Goal: Task Accomplishment & Management: Use online tool/utility

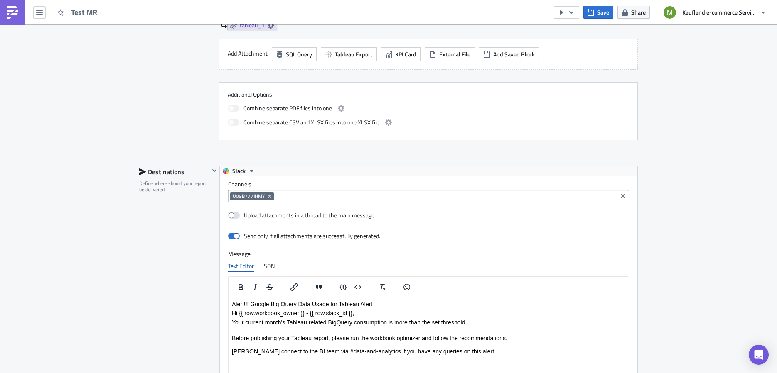
scroll to position [95, 400]
drag, startPoint x: 716, startPoint y: 206, endPoint x: 749, endPoint y: 225, distance: 38.9
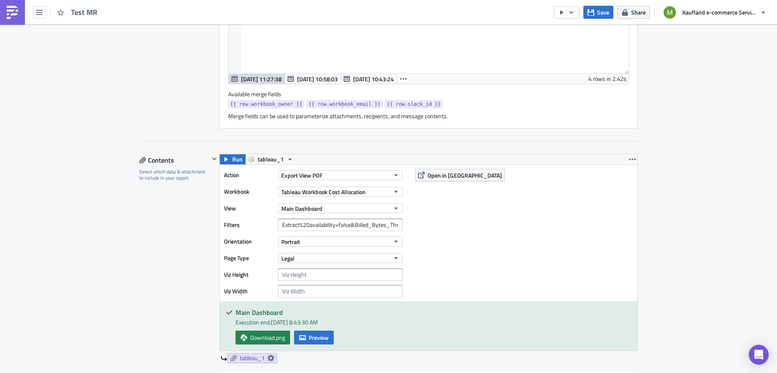
scroll to position [634, 0]
click at [383, 186] on button "Tableau Workbook Cost Allocation" at bounding box center [340, 191] width 125 height 10
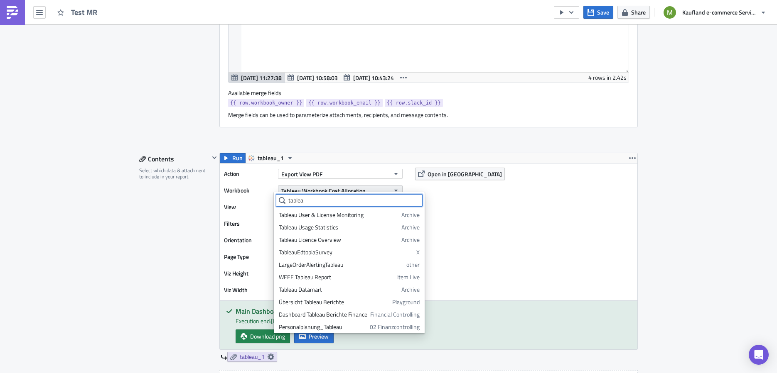
scroll to position [64, 0]
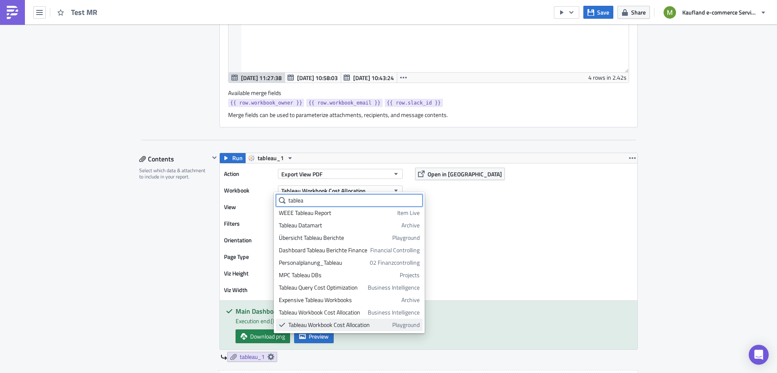
type input "tablea"
click at [346, 323] on div "Tableau Workbook Cost Allocation" at bounding box center [338, 325] width 101 height 8
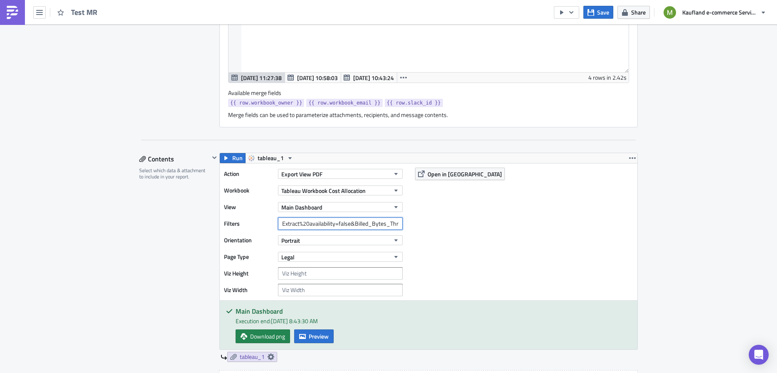
click at [302, 223] on input "Extract%20availability=false&Billed_Bytes_Threshold=30&Workbook%20Owner={{ row.…" at bounding box center [340, 224] width 125 height 12
click at [341, 190] on span "Tableau Workbook Cost Allocation" at bounding box center [323, 190] width 84 height 9
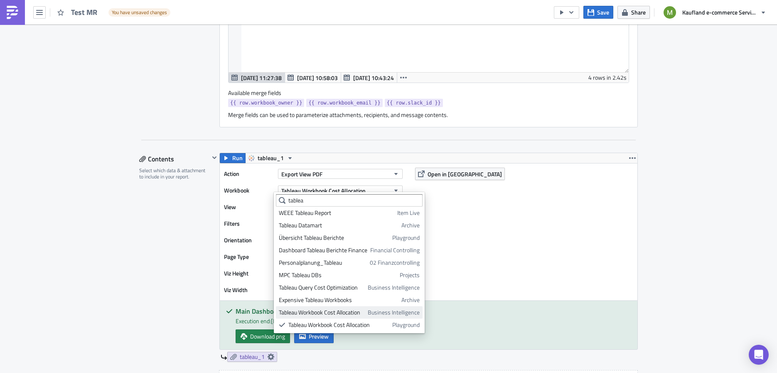
click at [352, 310] on div "Tableau Workbook Cost Allocation" at bounding box center [322, 313] width 86 height 8
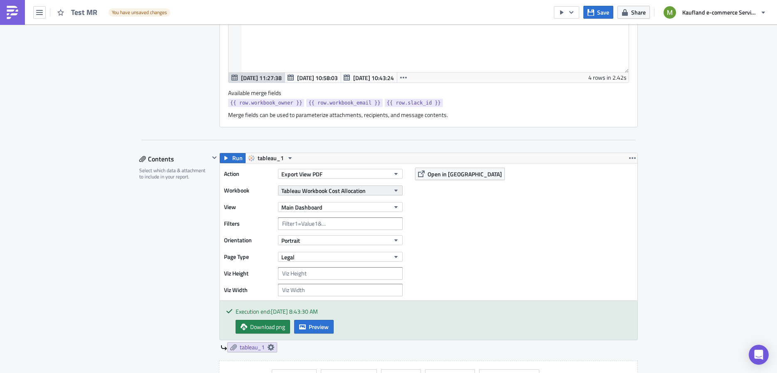
click at [333, 187] on span "Tableau Workbook Cost Allocation" at bounding box center [323, 190] width 84 height 9
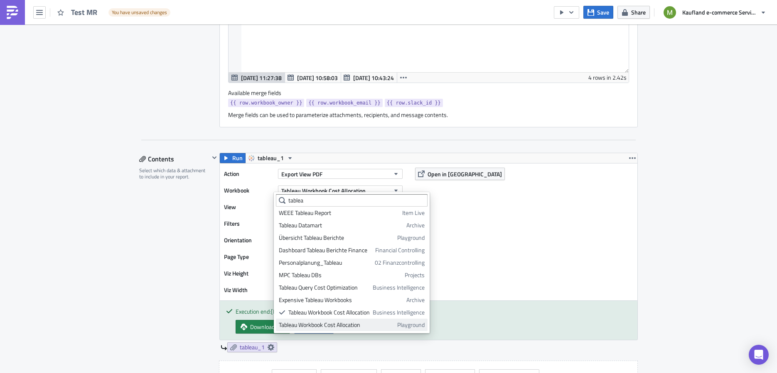
click at [378, 323] on div "Tableau Workbook Cost Allocation" at bounding box center [336, 325] width 115 height 8
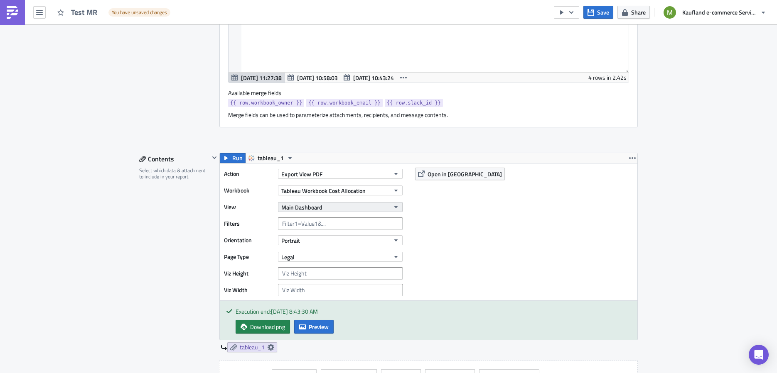
click at [303, 208] on button "Main Dashboard" at bounding box center [340, 207] width 125 height 10
click at [464, 228] on div "Action Export View PDF Workbook Tableau Workbook Cost Allocation View Main Dash…" at bounding box center [428, 232] width 417 height 137
click at [341, 222] on input "text" at bounding box center [340, 224] width 125 height 12
paste input "Extract%20availability=false&Billed_Bytes_Threshold=30&Workbook%20Owner={{ row.…"
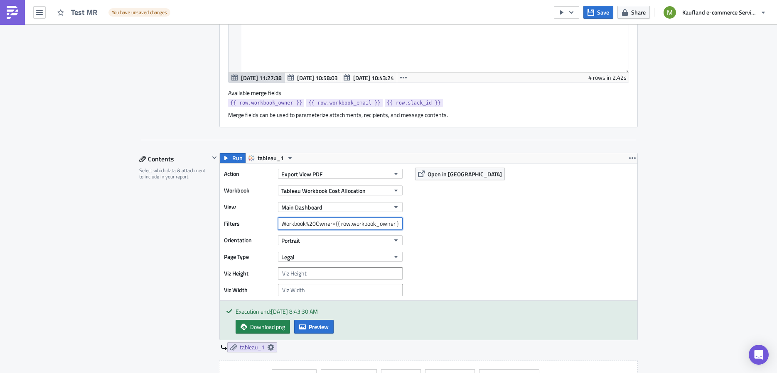
drag, startPoint x: 317, startPoint y: 221, endPoint x: 399, endPoint y: 221, distance: 81.8
click at [399, 221] on div "Filters Extract%20availability=false&Billed_Bytes_Threshold=30&Workbook%20Owner…" at bounding box center [315, 224] width 183 height 12
type input "Extract%20availability=false&Billed_Bytes_Threshold=30&Workbook%20Owner={{ row.…"
click at [461, 217] on div "Action Export View PDF Workbook Tableau Workbook Cost Allocation View Main Dash…" at bounding box center [428, 232] width 417 height 137
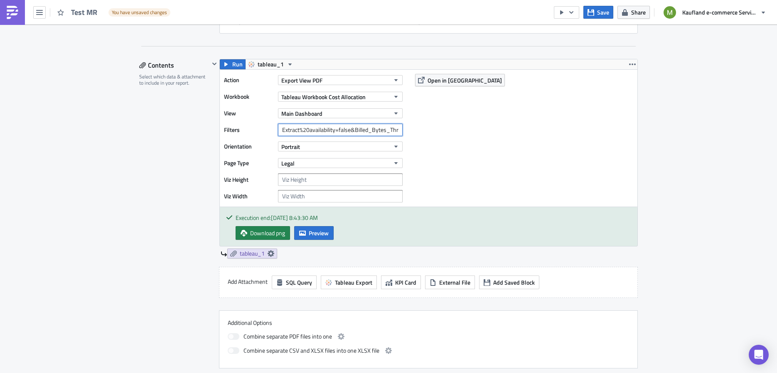
drag, startPoint x: 356, startPoint y: 126, endPoint x: 260, endPoint y: 136, distance: 96.5
click at [256, 135] on div "Action Export View PDF Workbook Tableau Workbook Cost Allocation View Main Dash…" at bounding box center [315, 138] width 183 height 129
drag, startPoint x: 375, startPoint y: 125, endPoint x: 310, endPoint y: 123, distance: 64.9
click at [310, 124] on input "Extract%20availability=false&Billed_Bytes_Threshold=30&Workbook%20Owner={{ row.…" at bounding box center [340, 130] width 125 height 12
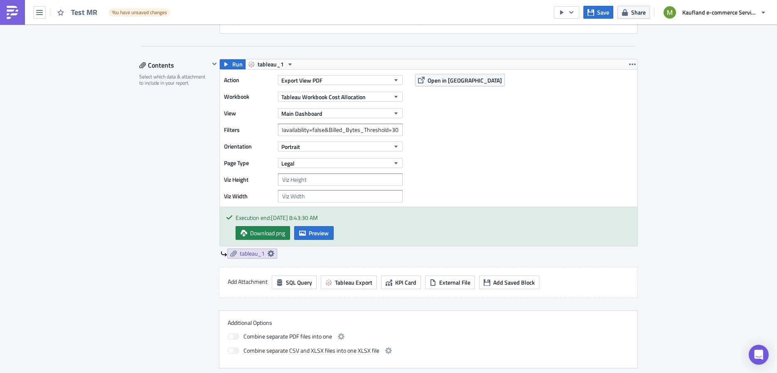
scroll to position [0, 0]
click at [485, 130] on div "Action Export View PDF Workbook Tableau Workbook Cost Allocation View Main Dash…" at bounding box center [428, 138] width 417 height 137
click at [593, 13] on icon "button" at bounding box center [590, 12] width 7 height 7
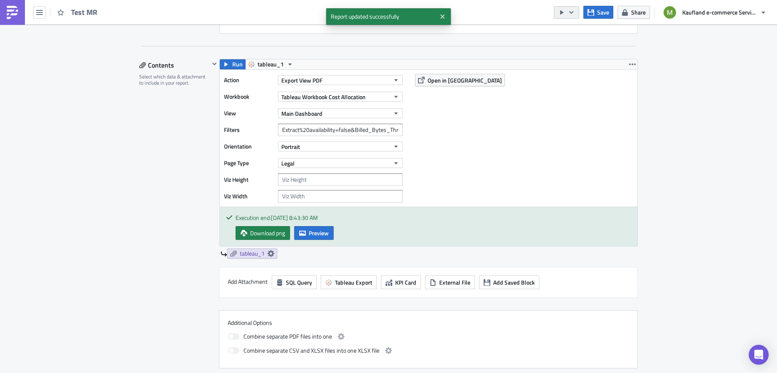
click at [571, 12] on icon "button" at bounding box center [571, 12] width 4 height 2
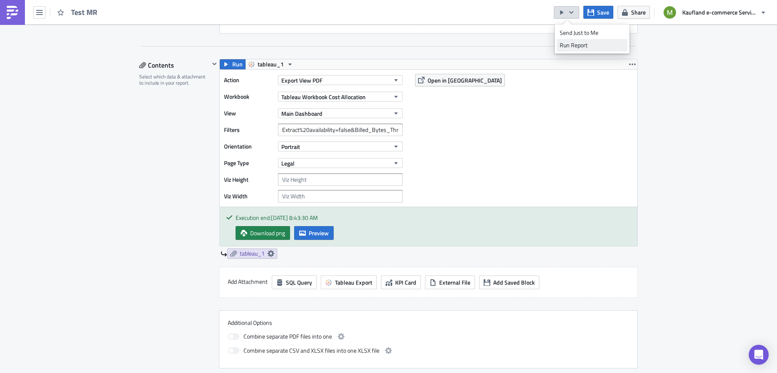
click at [584, 48] on div "Run Report" at bounding box center [591, 45] width 65 height 8
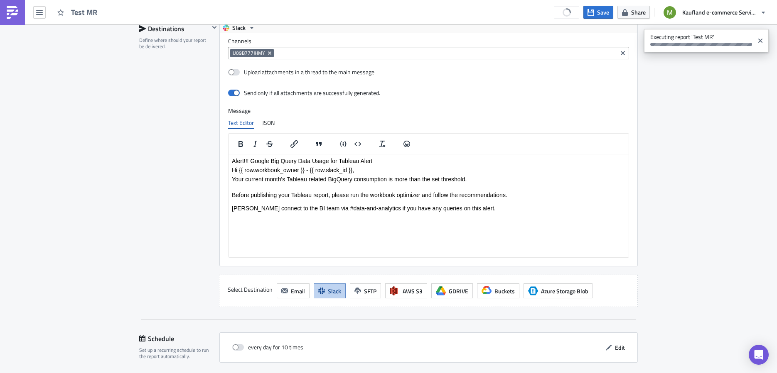
scroll to position [1106, 0]
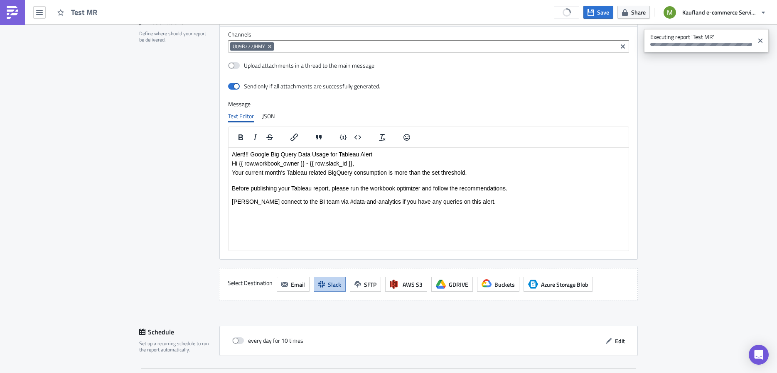
drag, startPoint x: 43, startPoint y: 20, endPoint x: 39, endPoint y: 17, distance: 5.6
click at [41, 18] on div "Test MR" at bounding box center [54, 12] width 108 height 25
click at [39, 17] on button "button" at bounding box center [39, 12] width 12 height 12
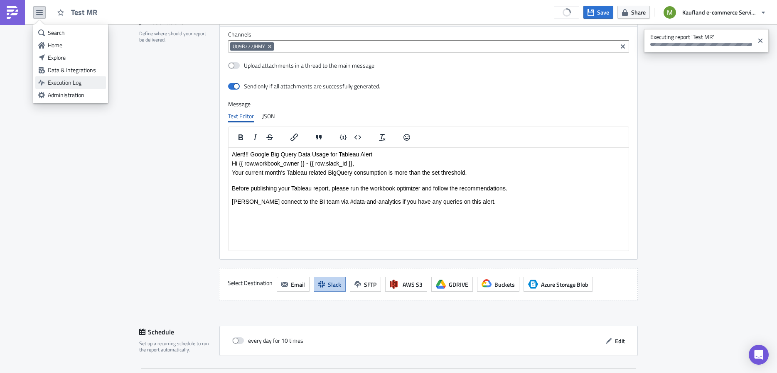
click at [77, 81] on div "Execution Log" at bounding box center [75, 82] width 55 height 8
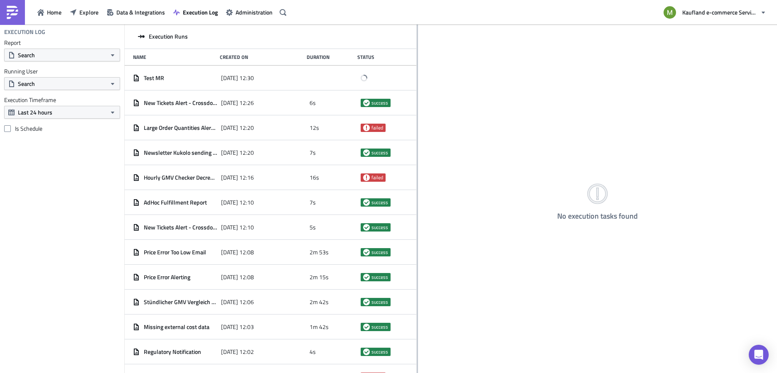
drag, startPoint x: 255, startPoint y: 82, endPoint x: 417, endPoint y: 73, distance: 161.4
click at [417, 73] on div at bounding box center [417, 200] width 1 height 350
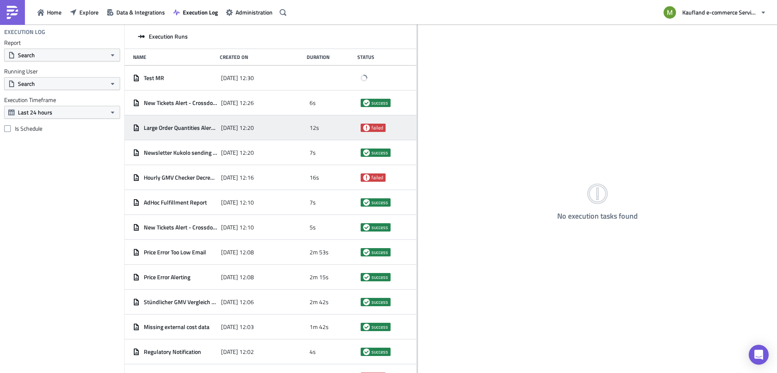
click at [271, 132] on div "2025-09-17 12:20" at bounding box center [263, 127] width 84 height 15
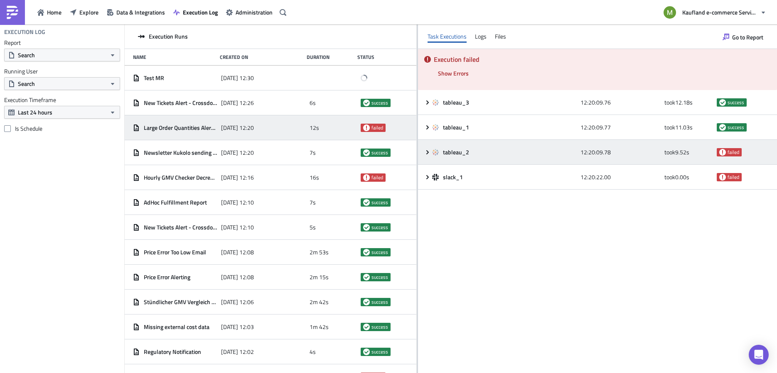
click at [425, 157] on div "tableau_2 12:20:09.78 took 9.52 s failed" at bounding box center [597, 152] width 359 height 25
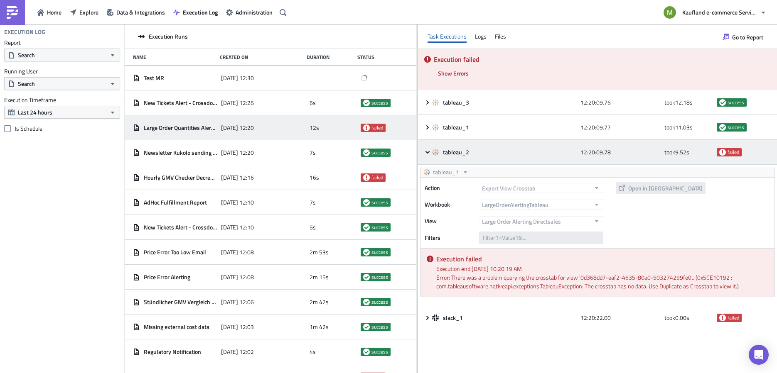
click at [425, 157] on div "tableau_2 12:20:09.78 took 9.52 s failed" at bounding box center [597, 152] width 359 height 25
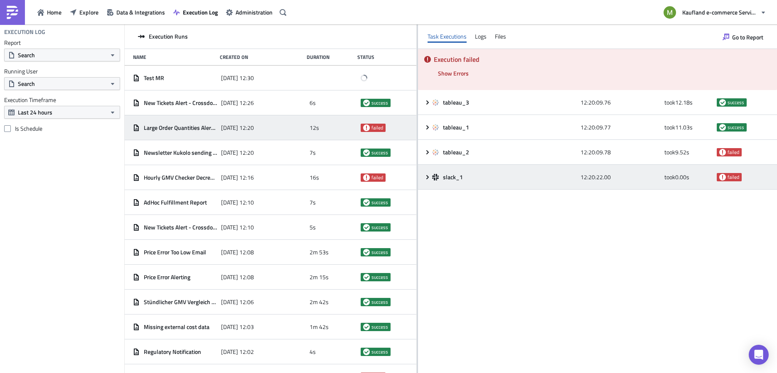
click at [425, 179] on icon at bounding box center [427, 177] width 7 height 7
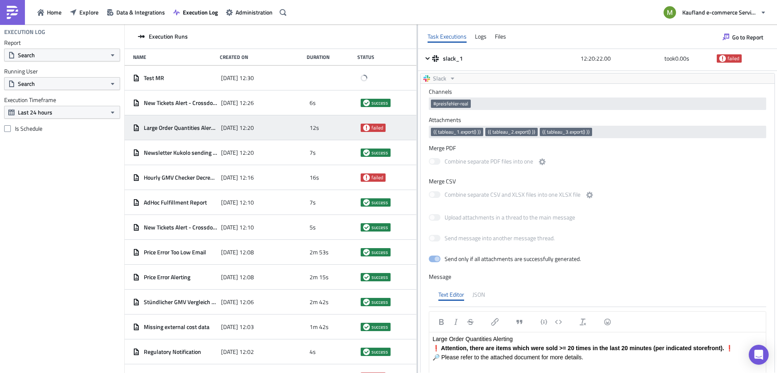
scroll to position [104, 0]
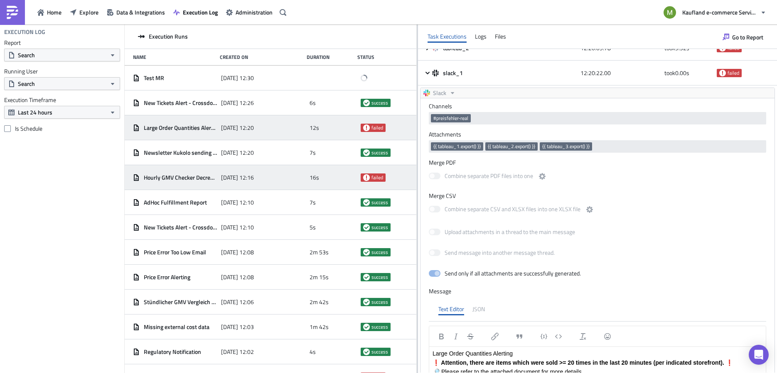
click at [198, 182] on div "Hourly GMV Checker Decrease | Directsales" at bounding box center [175, 177] width 84 height 15
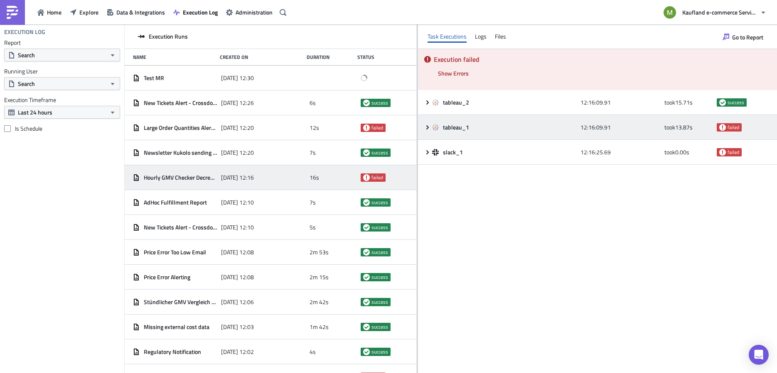
click at [423, 131] on div "tableau_1 12:16:09.91 took 13.87 s failed" at bounding box center [597, 127] width 359 height 25
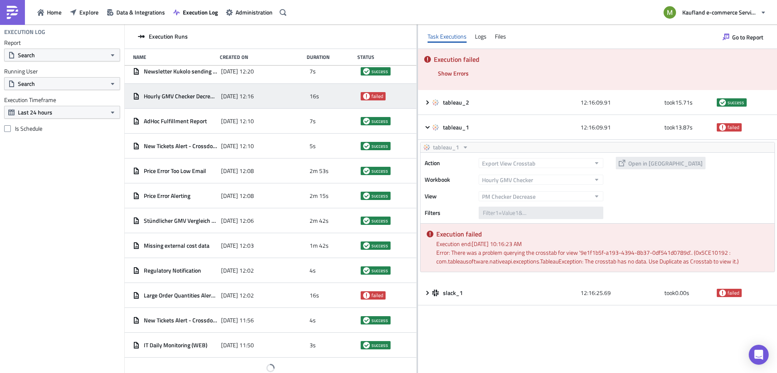
scroll to position [86, 0]
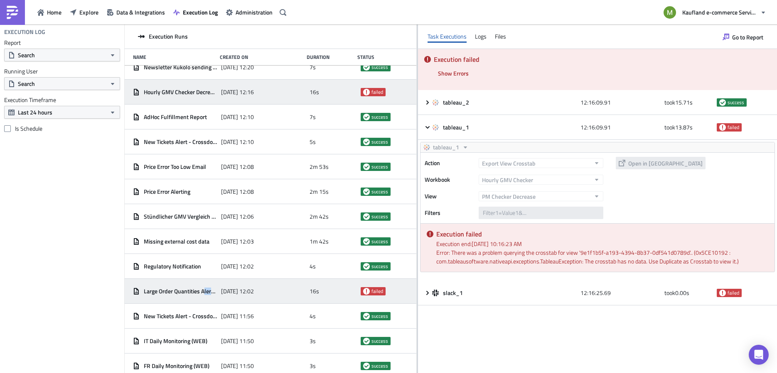
click at [204, 295] on div "Large Order Quantities Alerting (July23 Simple Report)" at bounding box center [175, 291] width 84 height 15
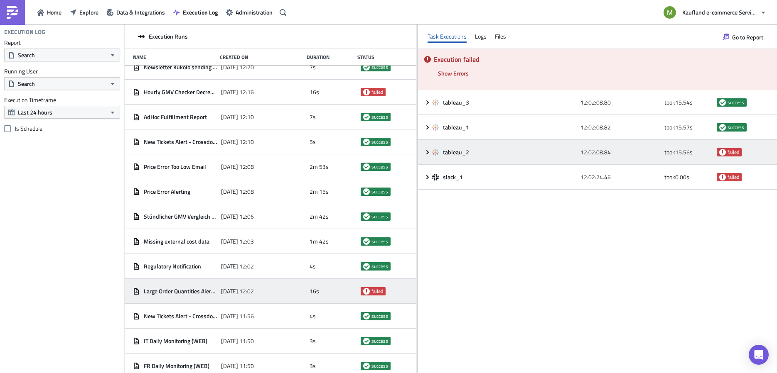
click at [429, 150] on icon at bounding box center [427, 152] width 7 height 7
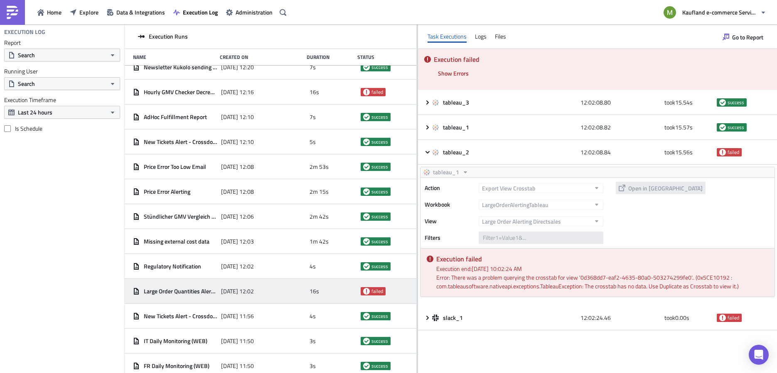
drag, startPoint x: 452, startPoint y: 277, endPoint x: 732, endPoint y: 285, distance: 280.0
click at [736, 284] on div "Error: There was a problem querying the crosstab for view '0d368dd7-eaf2-4635-8…" at bounding box center [602, 281] width 332 height 17
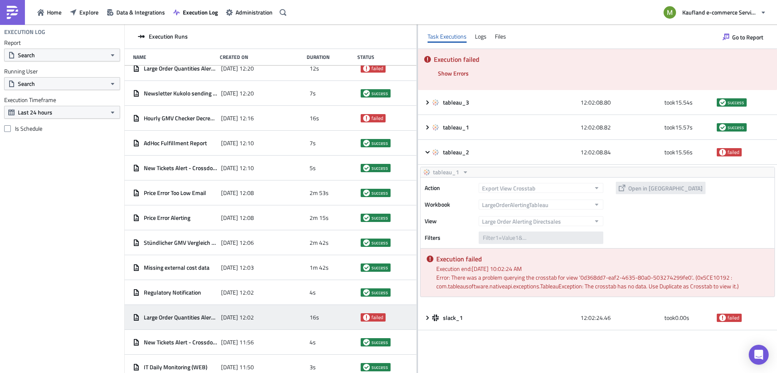
scroll to position [0, 0]
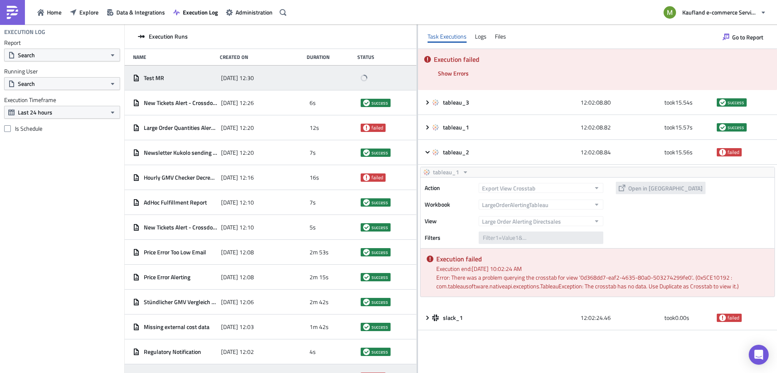
click at [291, 84] on div "2025-09-17 12:30" at bounding box center [263, 78] width 84 height 15
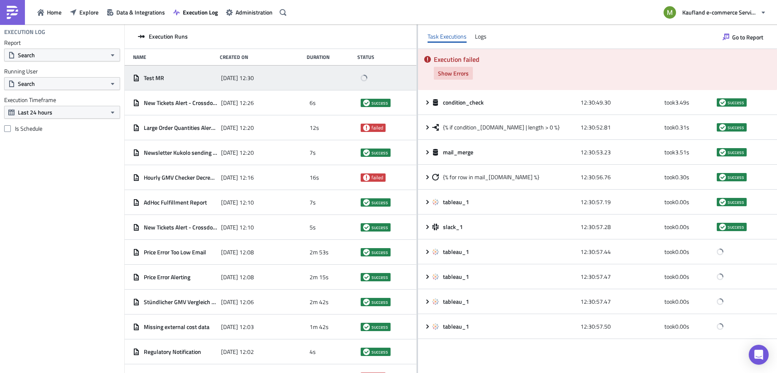
click at [459, 74] on span "Show Errors" at bounding box center [453, 73] width 31 height 9
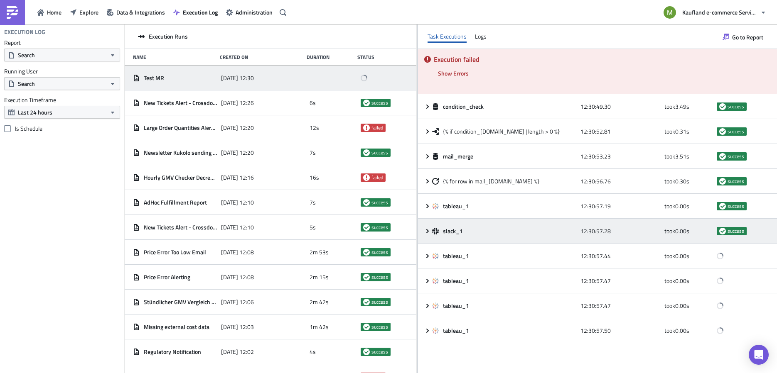
click at [427, 231] on icon at bounding box center [427, 231] width 7 height 7
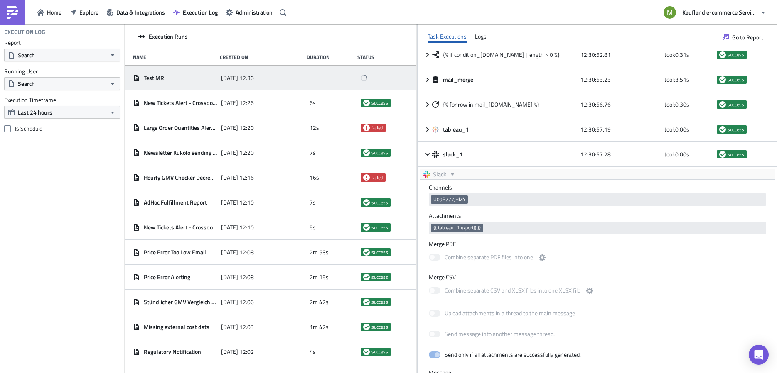
scroll to position [52, 0]
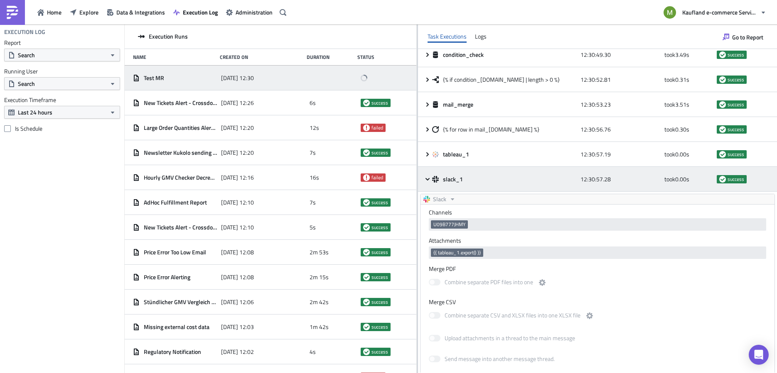
click at [426, 180] on icon at bounding box center [427, 179] width 7 height 7
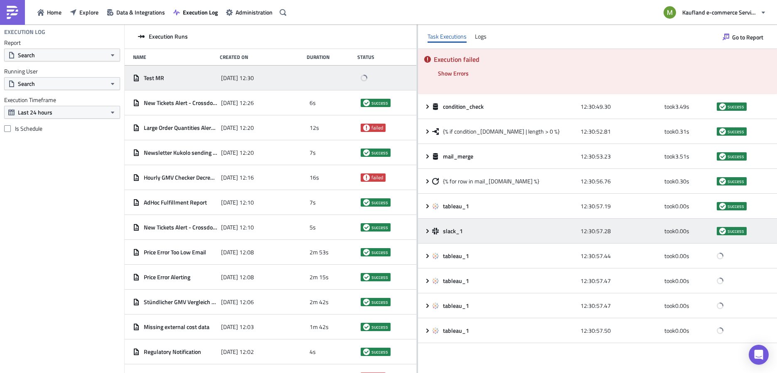
scroll to position [0, 0]
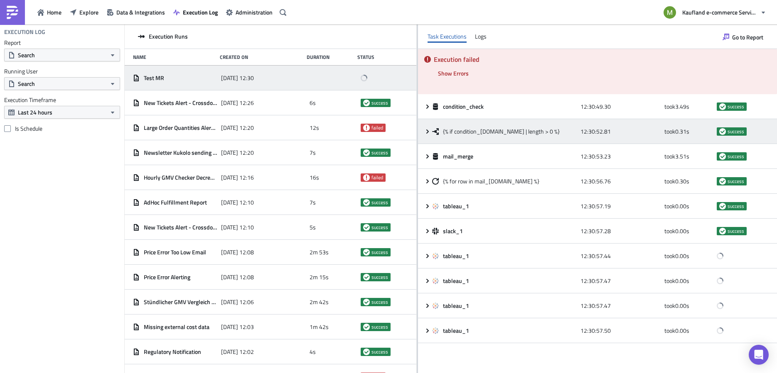
click at [428, 133] on icon at bounding box center [427, 131] width 7 height 7
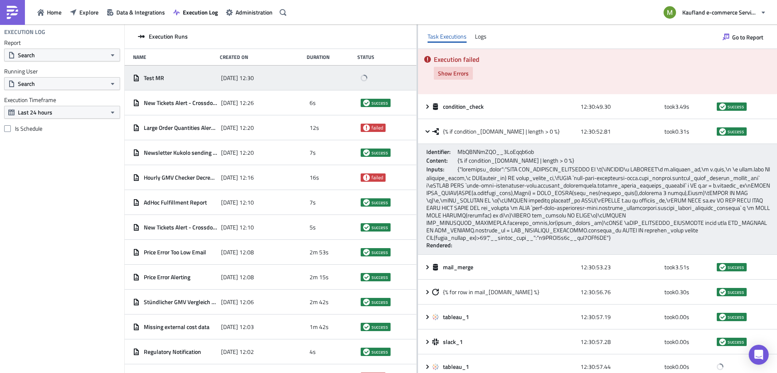
click at [448, 73] on span "Show Errors" at bounding box center [453, 73] width 31 height 9
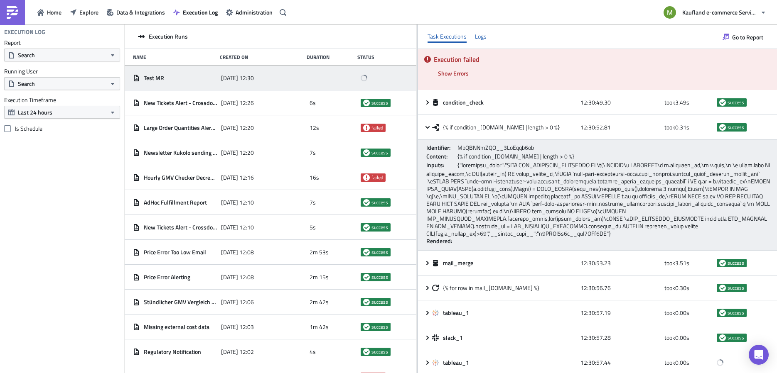
click at [476, 39] on div "Logs" at bounding box center [481, 36] width 12 height 12
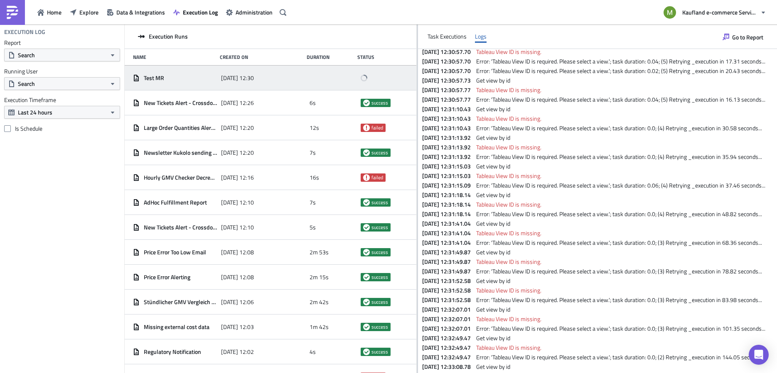
scroll to position [1729, 0]
click at [91, 15] on span "Explore" at bounding box center [88, 12] width 19 height 9
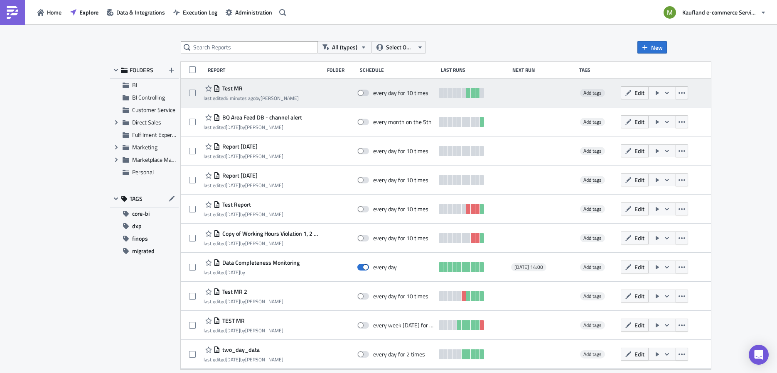
click at [228, 91] on span "Test MR" at bounding box center [231, 88] width 22 height 7
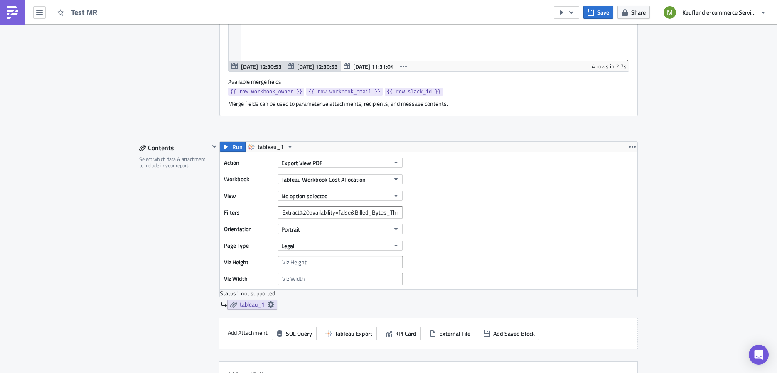
scroll to position [635, 0]
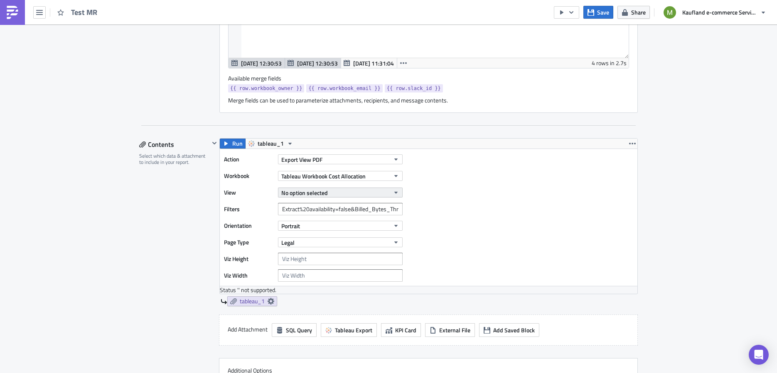
click at [316, 189] on span "No option selected" at bounding box center [304, 193] width 47 height 9
click at [309, 214] on div "Main Dashboard" at bounding box center [316, 217] width 74 height 8
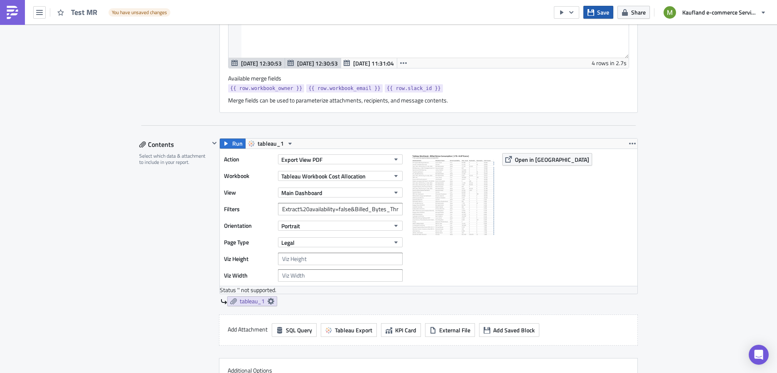
click at [603, 9] on span "Save" at bounding box center [603, 12] width 12 height 9
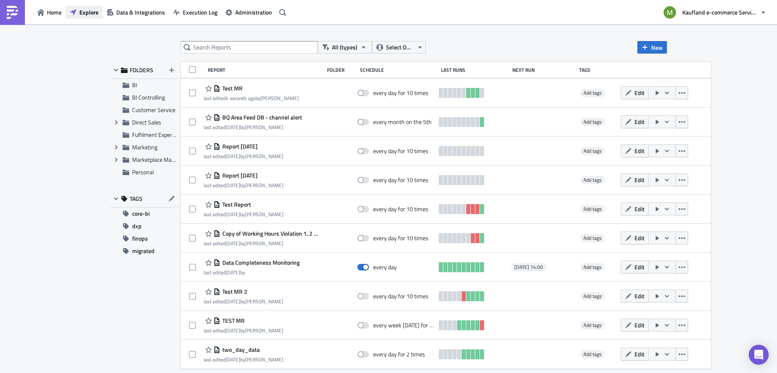
click at [75, 12] on icon "button" at bounding box center [73, 12] width 7 height 7
click at [78, 14] on button "Explore" at bounding box center [84, 12] width 37 height 13
click at [205, 11] on span "Execution Log" at bounding box center [200, 12] width 34 height 9
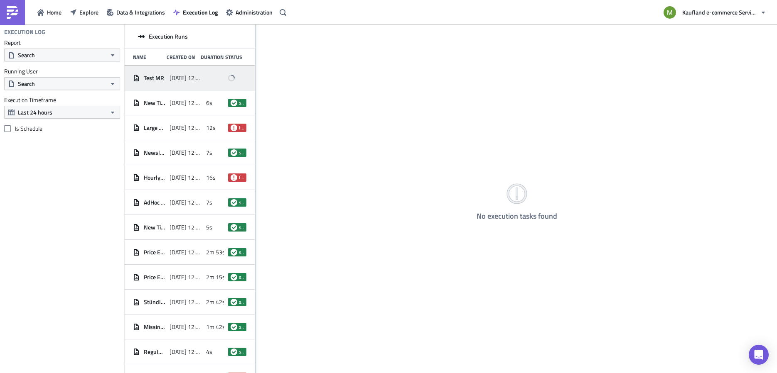
click at [146, 83] on div "Test MR" at bounding box center [149, 78] width 32 height 15
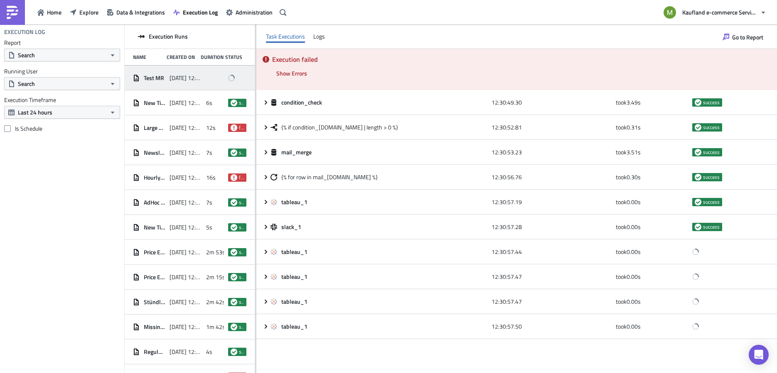
click at [167, 76] on div "Test MR 2025-09-17 12:30" at bounding box center [190, 78] width 130 height 25
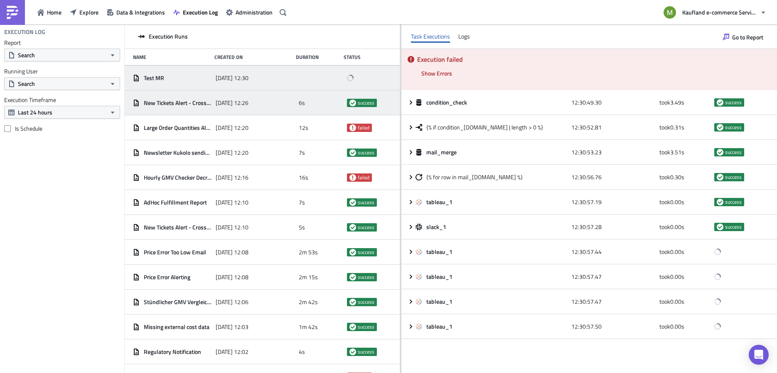
drag, startPoint x: 255, startPoint y: 93, endPoint x: 389, endPoint y: 101, distance: 134.8
click at [400, 103] on div at bounding box center [400, 200] width 1 height 350
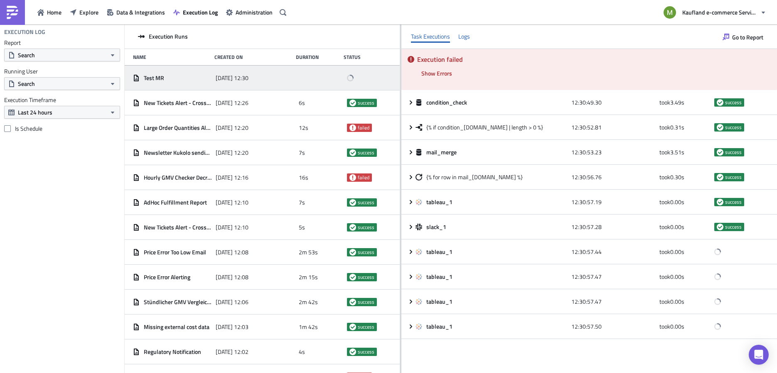
click at [466, 40] on div "Logs" at bounding box center [464, 36] width 12 height 12
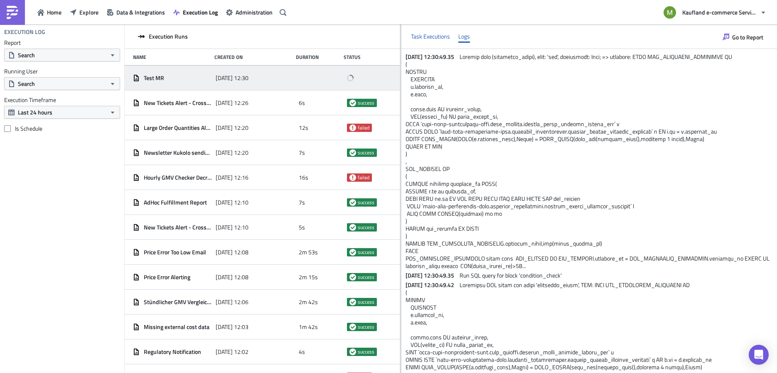
click at [426, 41] on div "Task Executions" at bounding box center [430, 36] width 39 height 12
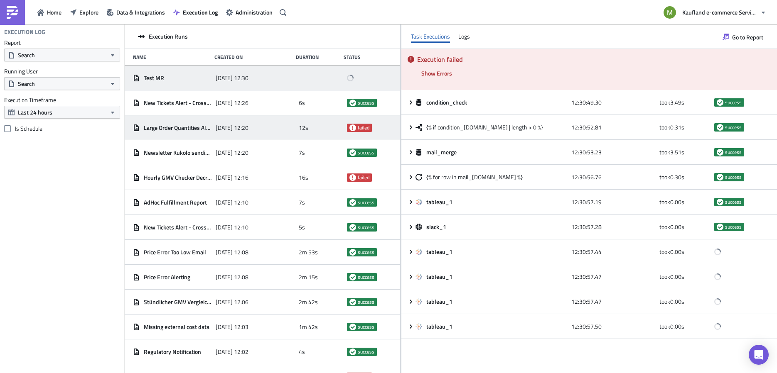
click at [351, 122] on div "failed" at bounding box center [369, 127] width 44 height 15
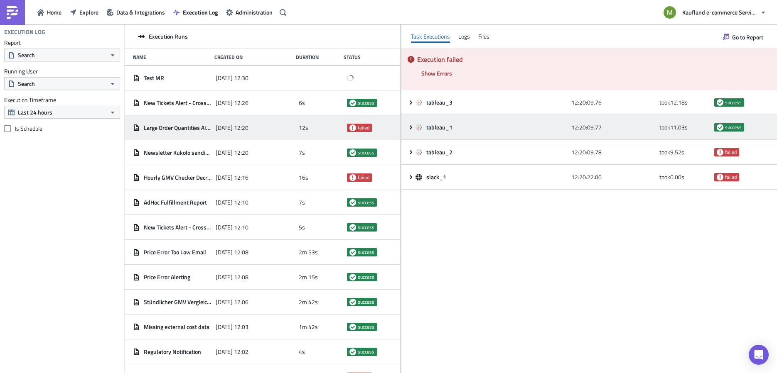
click at [417, 136] on div "tableau_1 12:20:09.77 took 11.03 s success" at bounding box center [588, 127] width 375 height 25
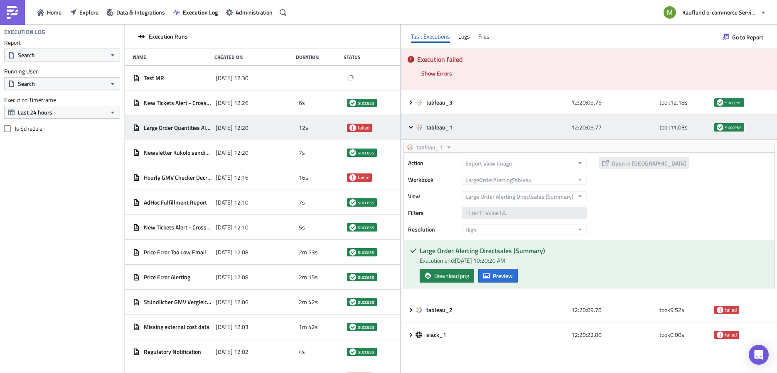
click at [411, 128] on icon at bounding box center [410, 127] width 7 height 7
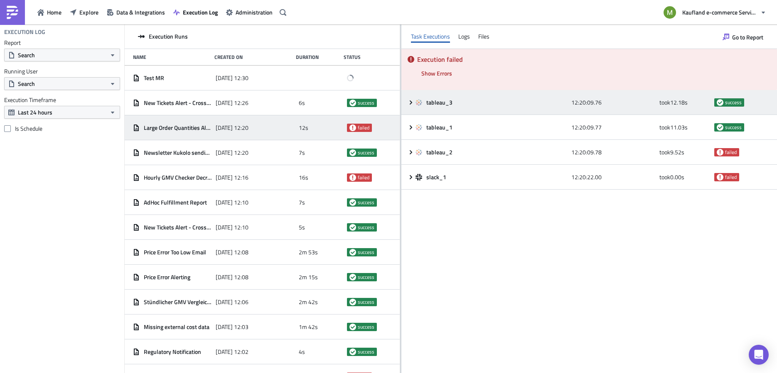
click at [412, 103] on icon at bounding box center [410, 102] width 7 height 7
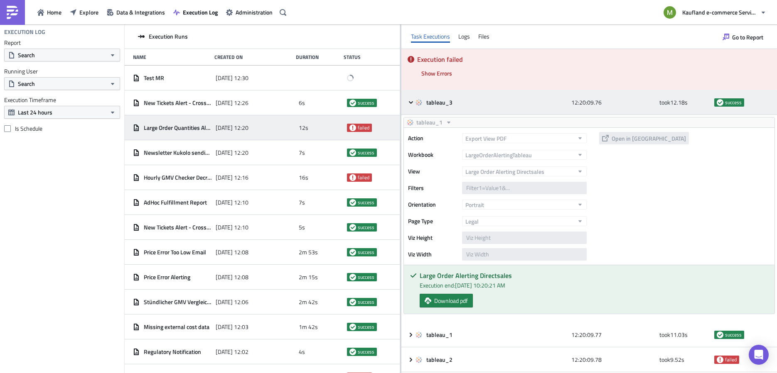
click at [412, 103] on icon at bounding box center [410, 102] width 7 height 7
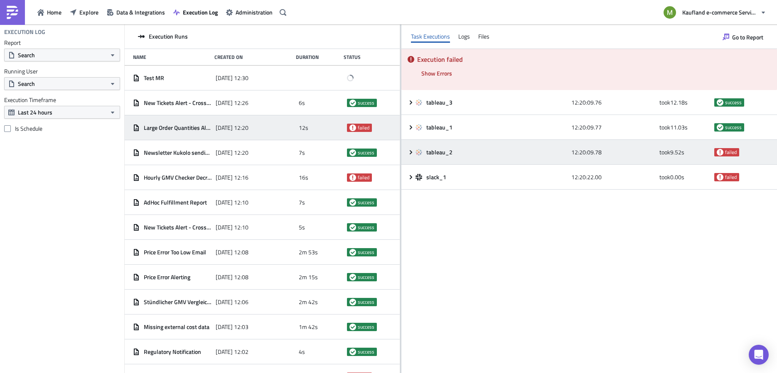
click at [413, 154] on icon at bounding box center [410, 152] width 7 height 7
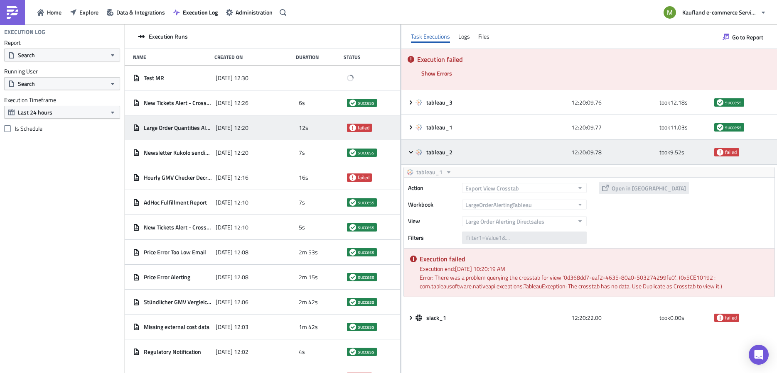
click at [413, 154] on icon at bounding box center [410, 152] width 7 height 7
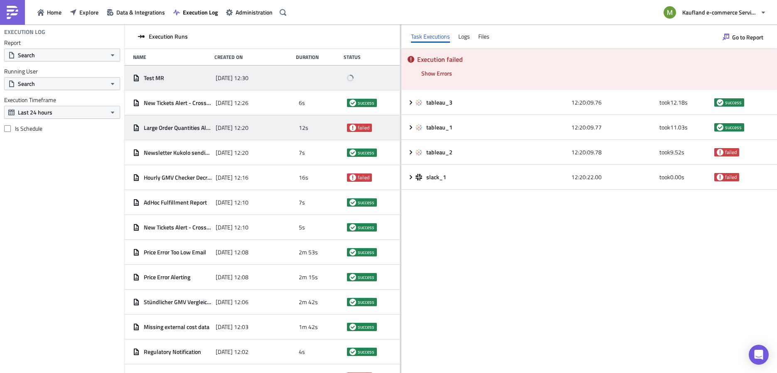
click at [346, 81] on icon at bounding box center [350, 77] width 9 height 9
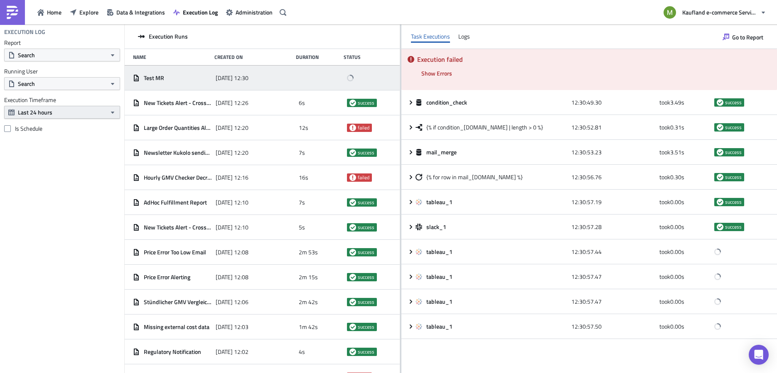
click at [56, 111] on button "Last 24 hours" at bounding box center [62, 112] width 116 height 13
click at [87, 197] on div "Execution Log Report Search Running User Search Execution Timeframe Last 24 hou…" at bounding box center [62, 199] width 124 height 349
click at [53, 82] on button "Search" at bounding box center [62, 83] width 116 height 13
type input "mee"
click at [54, 115] on div "[PERSON_NAME]" at bounding box center [55, 113] width 72 height 8
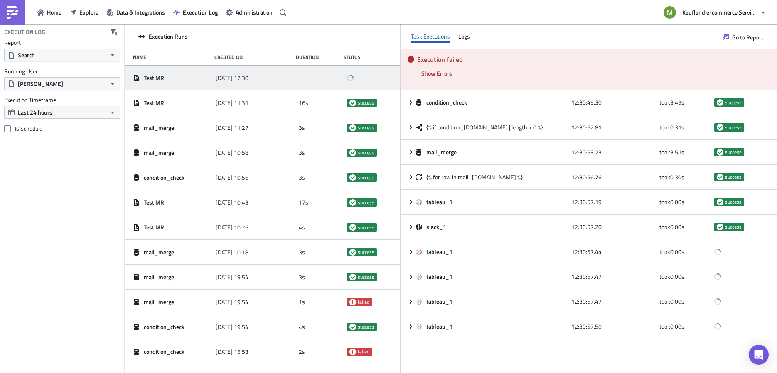
click at [173, 78] on div "Test MR" at bounding box center [172, 77] width 78 height 7
click at [92, 7] on button "Explore" at bounding box center [84, 12] width 37 height 13
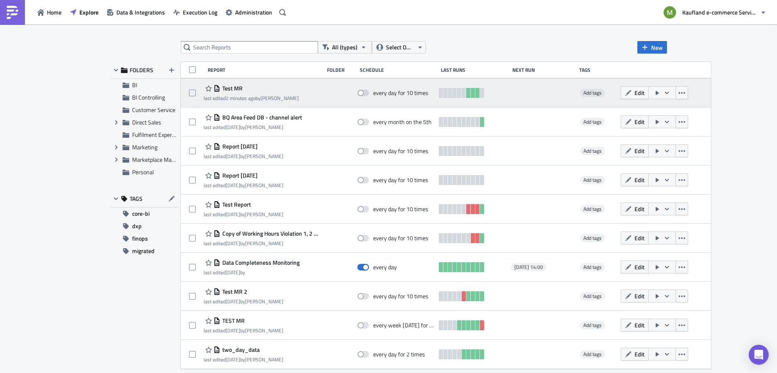
click at [228, 90] on span "Test MR" at bounding box center [231, 88] width 22 height 7
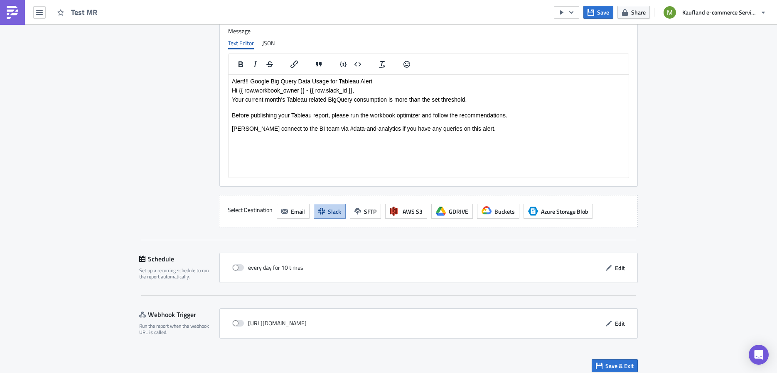
scroll to position [1166, 0]
click at [35, 13] on button "button" at bounding box center [39, 12] width 12 height 12
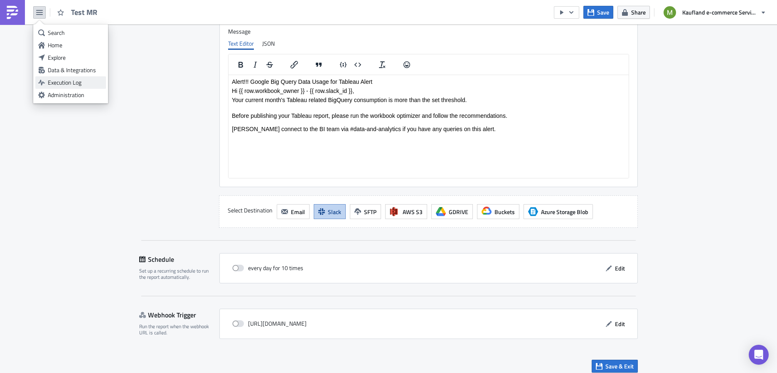
click at [73, 84] on div "Execution Log" at bounding box center [75, 82] width 55 height 8
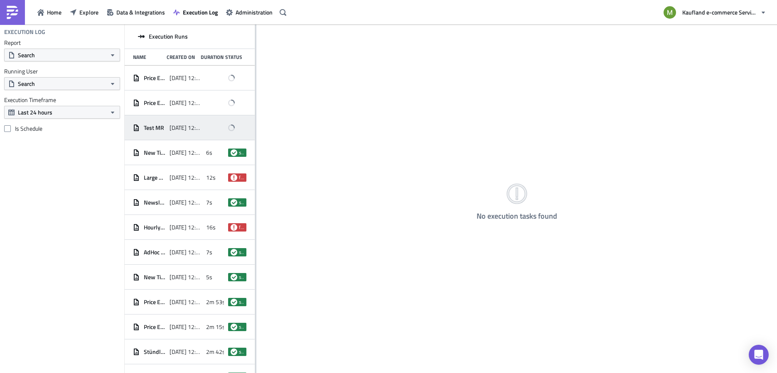
click at [188, 130] on span "2025-09-17 12:30" at bounding box center [185, 127] width 32 height 7
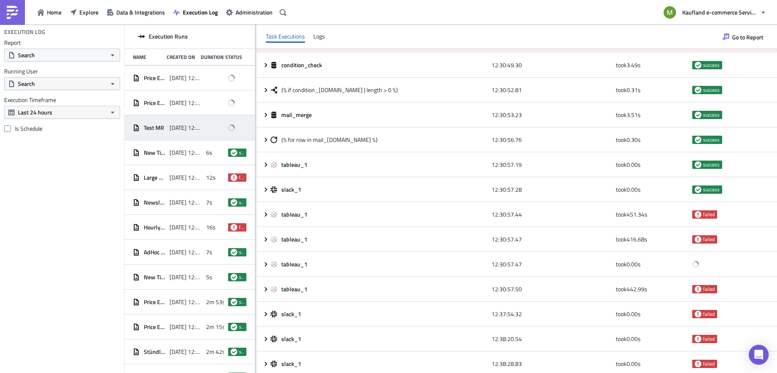
scroll to position [41, 0]
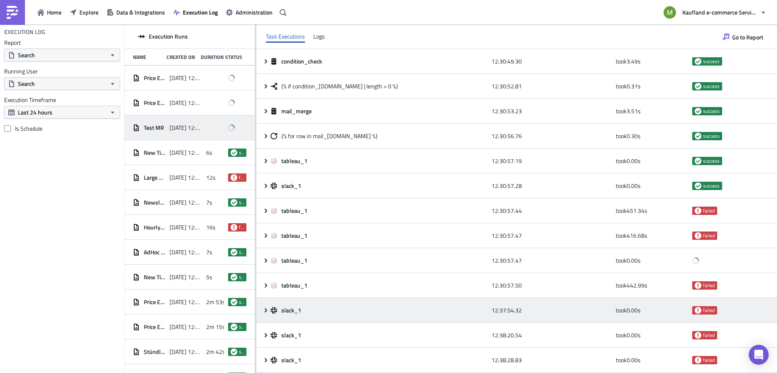
click at [267, 313] on icon at bounding box center [265, 310] width 7 height 7
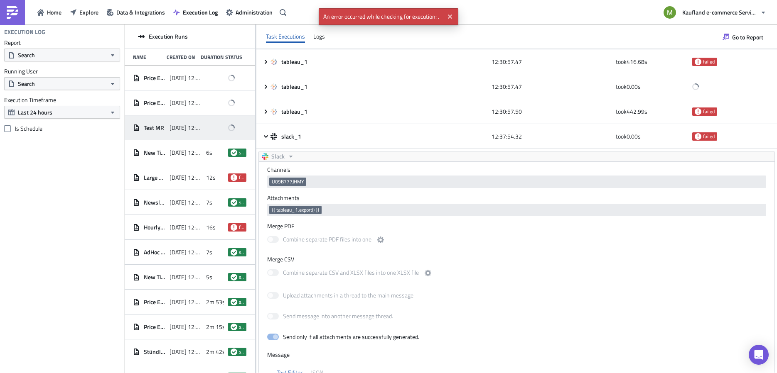
scroll to position [148, 0]
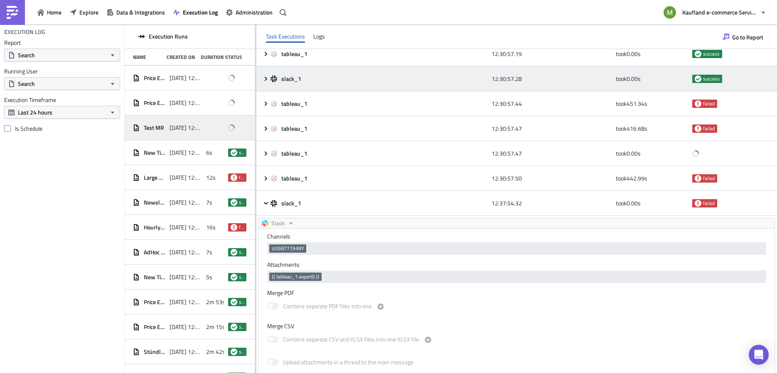
click at [265, 79] on icon at bounding box center [265, 79] width 7 height 7
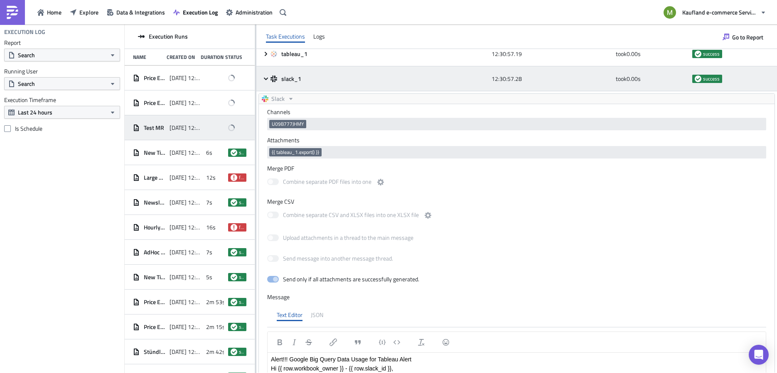
scroll to position [0, 0]
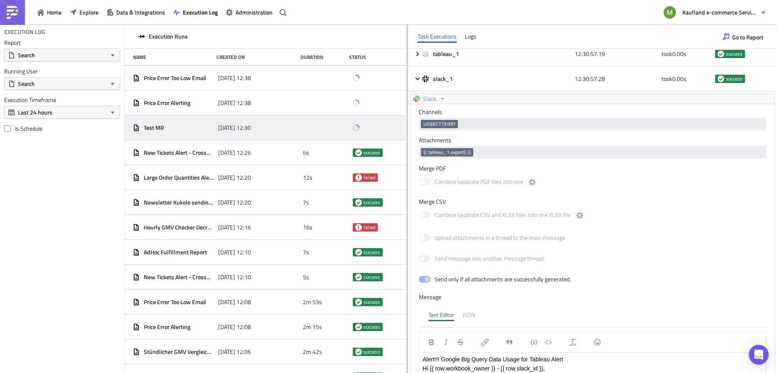
drag, startPoint x: 255, startPoint y: 305, endPoint x: 406, endPoint y: 290, distance: 151.9
click at [407, 290] on div at bounding box center [407, 200] width 1 height 350
click at [55, 15] on span "Home" at bounding box center [54, 12] width 15 height 9
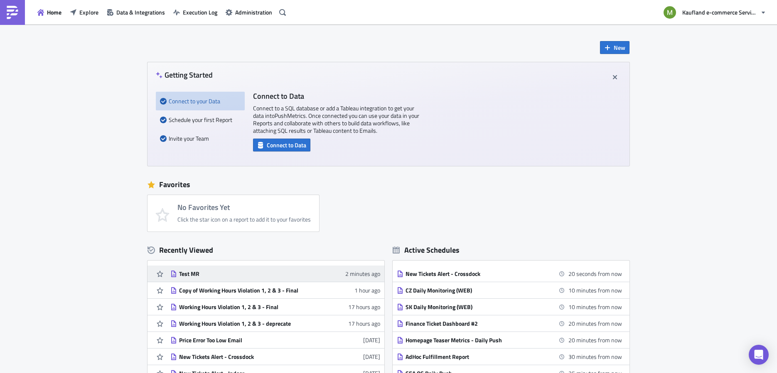
click at [189, 277] on div "Test MR" at bounding box center [251, 273] width 145 height 7
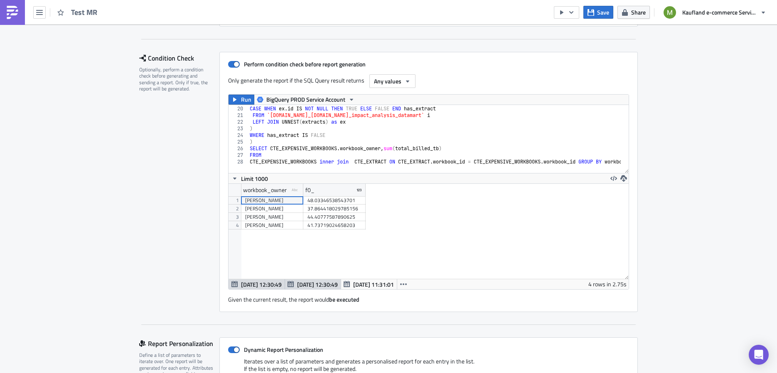
scroll to position [114, 0]
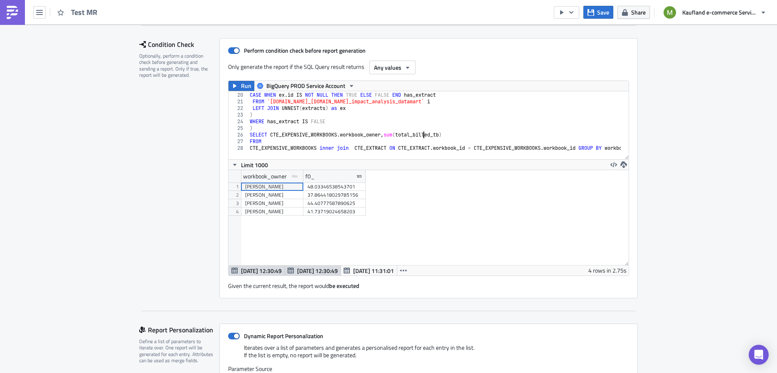
click at [419, 136] on div "SELECT i . id as workbook_id , CASE WHEN ex . id IS NOT NULL THEN TRUE ELSE FAL…" at bounding box center [500, 122] width 505 height 74
click at [417, 134] on div "SELECT i . id as workbook_id , CASE WHEN ex . id IS NOT NULL THEN TRUE ELSE FAL…" at bounding box center [500, 122] width 505 height 74
click at [450, 132] on div "SELECT i . id as workbook_id , CASE WHEN ex . id IS NOT NULL THEN TRUE ELSE FAL…" at bounding box center [500, 122] width 505 height 74
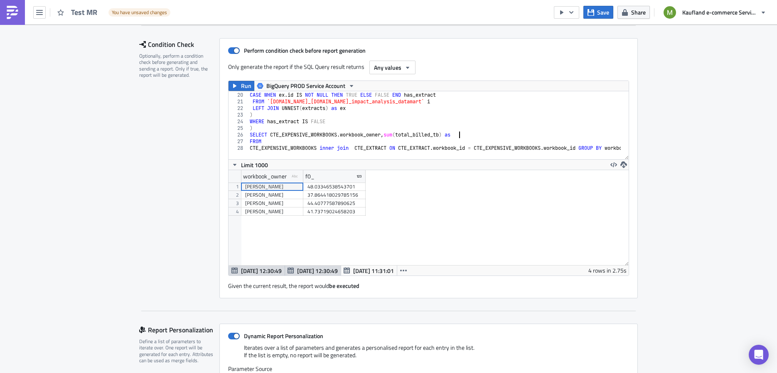
paste textarea "total_billed_tb"
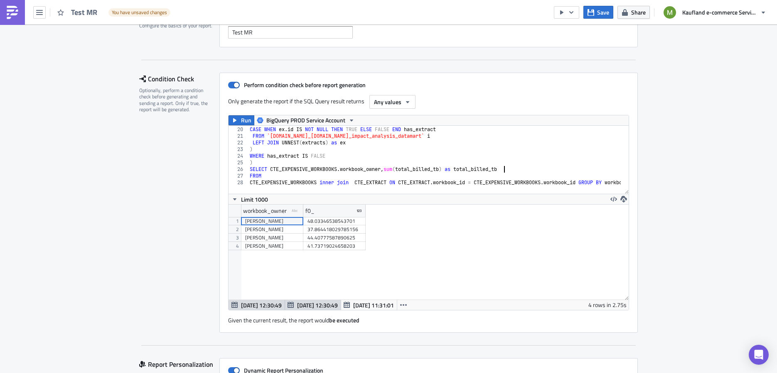
scroll to position [63, 0]
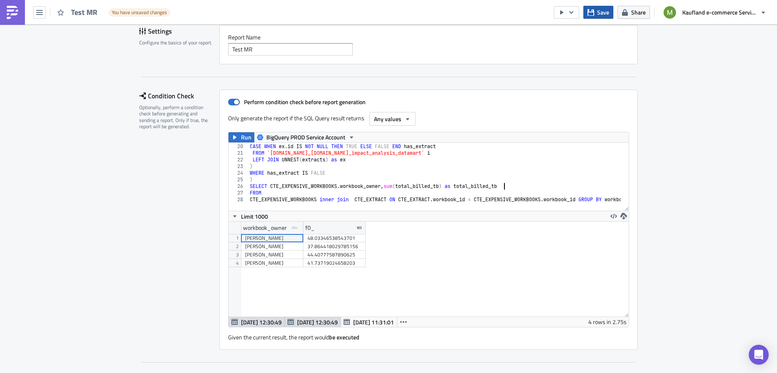
type textarea "SELECT CTE_EXPENSIVE_WORKBOOKS.workbook_owner,sum(total_billed_tb) as total_bil…"
click at [597, 13] on button "Save" at bounding box center [598, 12] width 30 height 13
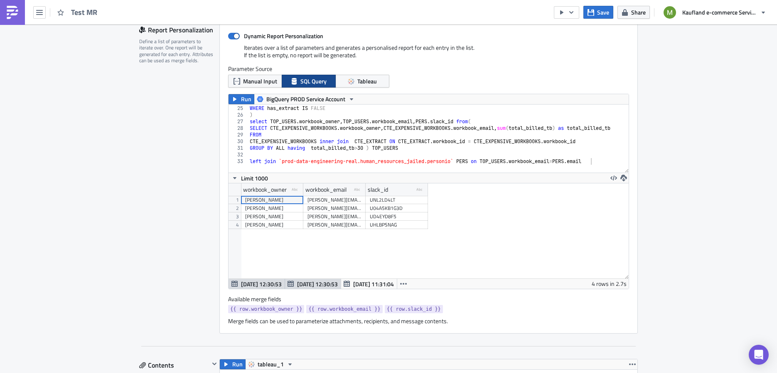
scroll to position [412, 0]
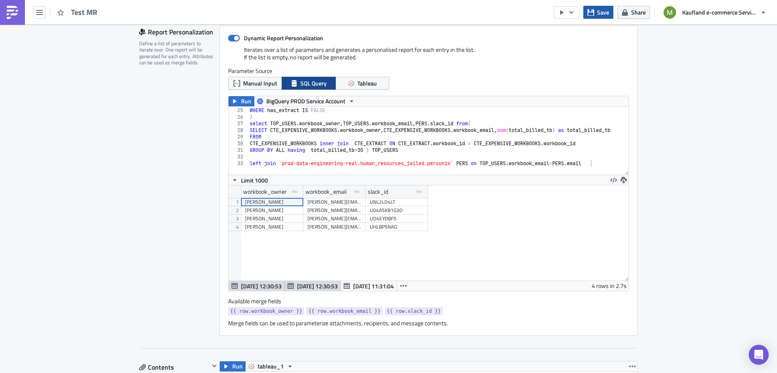
click at [603, 15] on span "Save" at bounding box center [603, 12] width 12 height 9
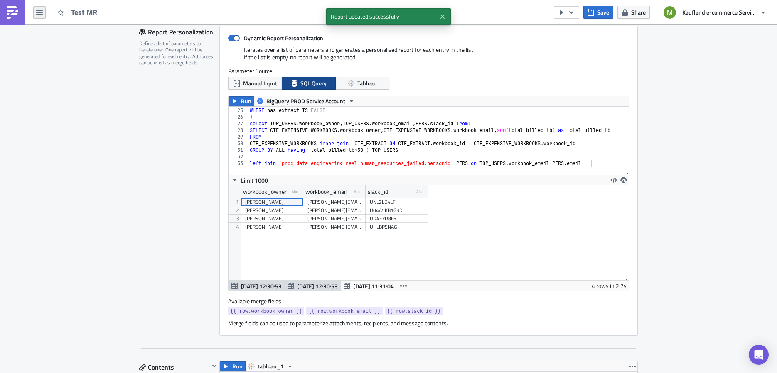
click at [41, 12] on icon "button" at bounding box center [39, 12] width 7 height 5
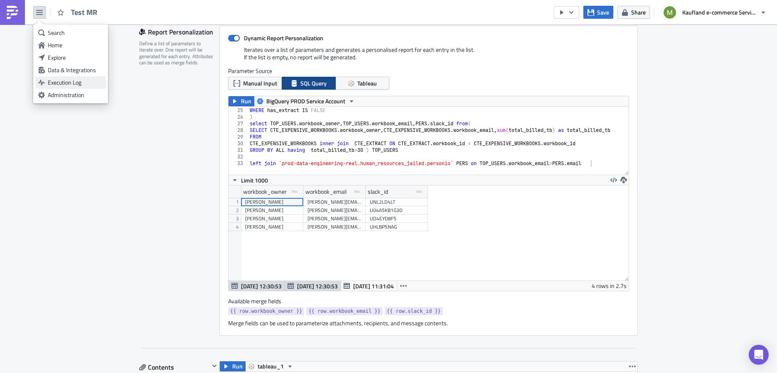
click at [71, 85] on div "Execution Log" at bounding box center [75, 82] width 55 height 8
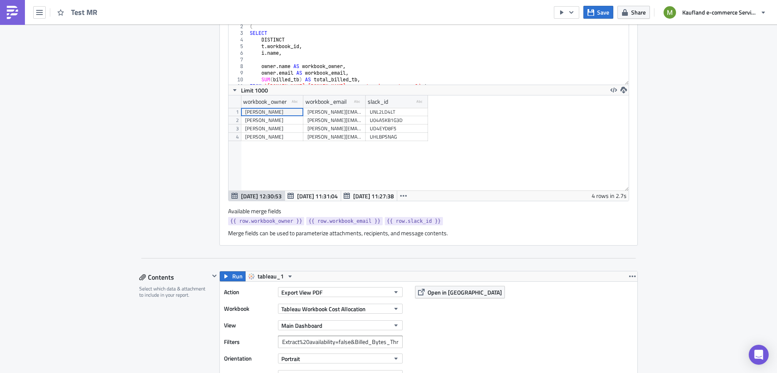
scroll to position [506, 0]
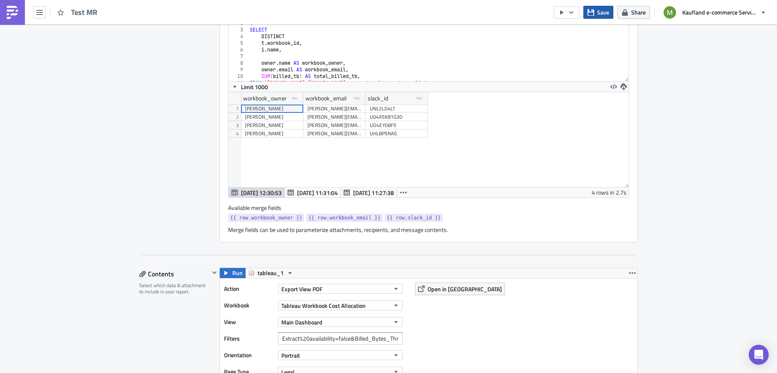
drag, startPoint x: 596, startPoint y: 14, endPoint x: 590, endPoint y: 14, distance: 5.4
click at [596, 14] on button "Save" at bounding box center [598, 12] width 30 height 13
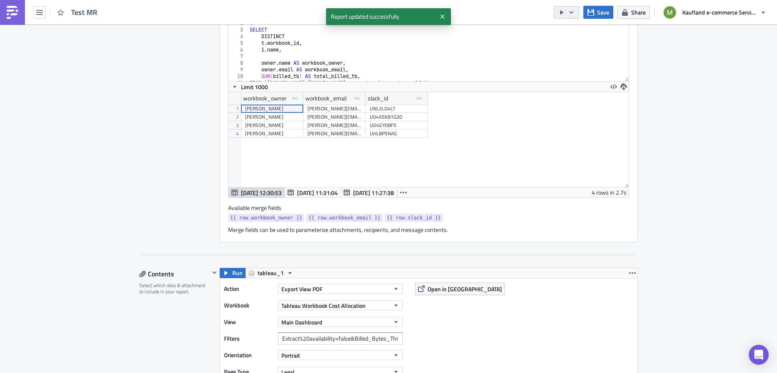
click at [571, 11] on icon "button" at bounding box center [571, 12] width 7 height 7
click at [573, 45] on div "Run Report" at bounding box center [591, 45] width 65 height 8
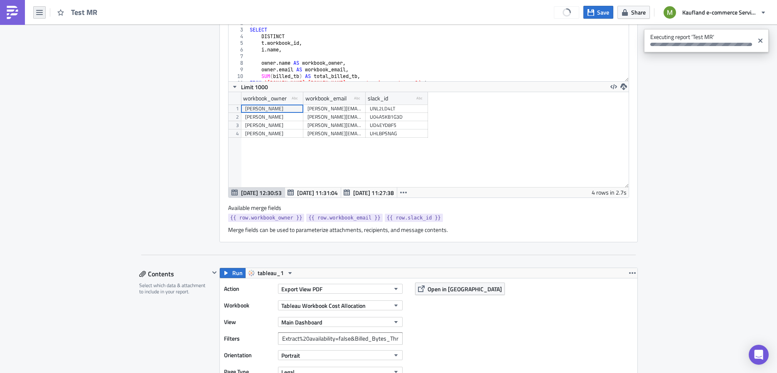
click at [40, 12] on icon "button" at bounding box center [39, 12] width 7 height 5
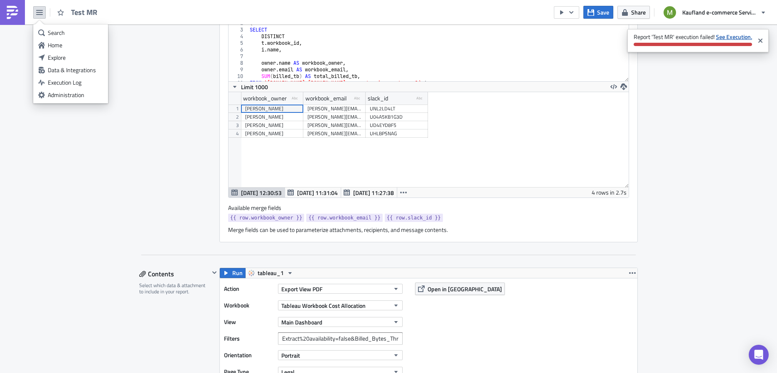
click at [734, 37] on strong "See Execution." at bounding box center [734, 36] width 36 height 9
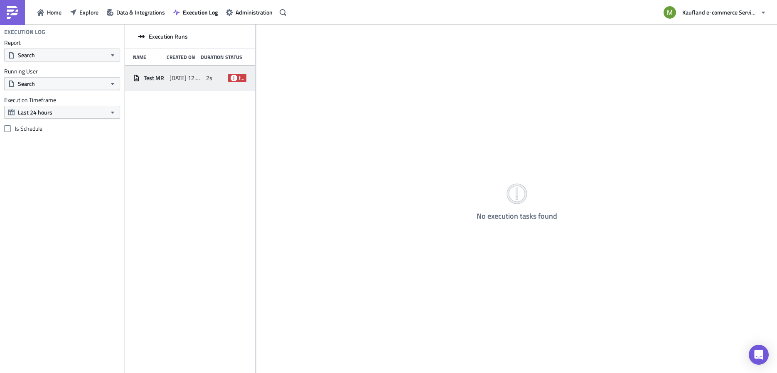
click at [179, 81] on span "[DATE] 12:42" at bounding box center [185, 77] width 32 height 7
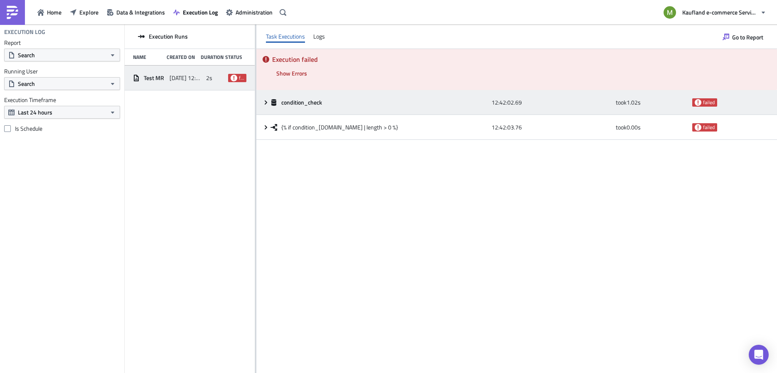
click at [273, 102] on icon at bounding box center [273, 102] width 5 height 7
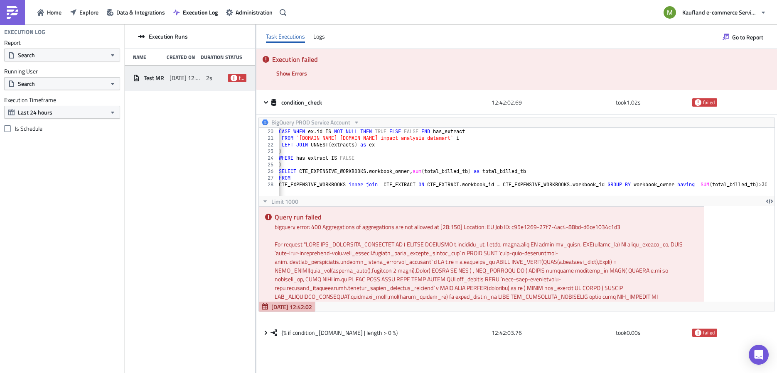
scroll to position [0, 17]
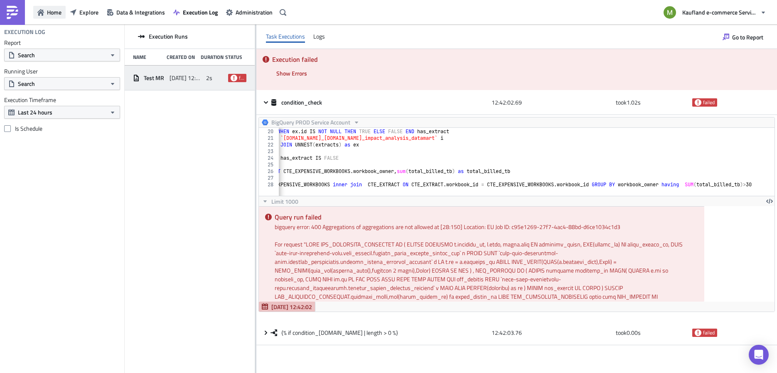
click at [51, 6] on button "Home" at bounding box center [49, 12] width 32 height 13
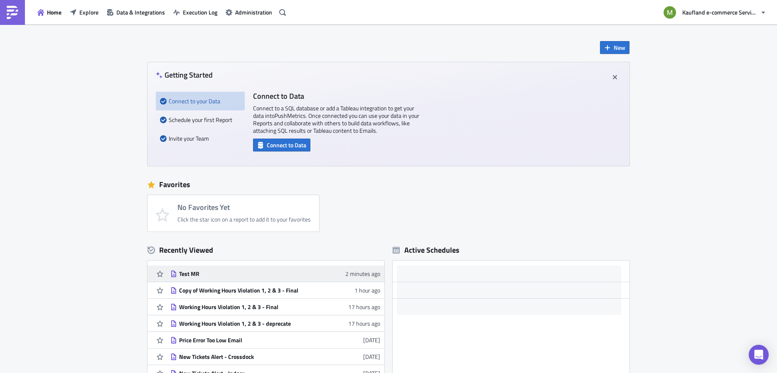
click at [186, 271] on div "Test MR" at bounding box center [251, 273] width 145 height 7
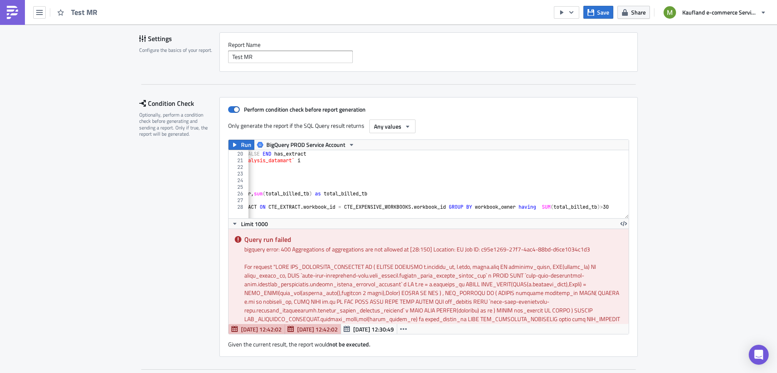
scroll to position [0, 132]
drag, startPoint x: 559, startPoint y: 206, endPoint x: 575, endPoint y: 214, distance: 18.0
click at [560, 206] on div "SELECT i . id as workbook_id , CASE WHEN ex . id IS NOT NULL THEN TRUE ELSE FAL…" at bounding box center [367, 181] width 505 height 74
click at [606, 208] on div at bounding box center [375, 213] width 494 height 10
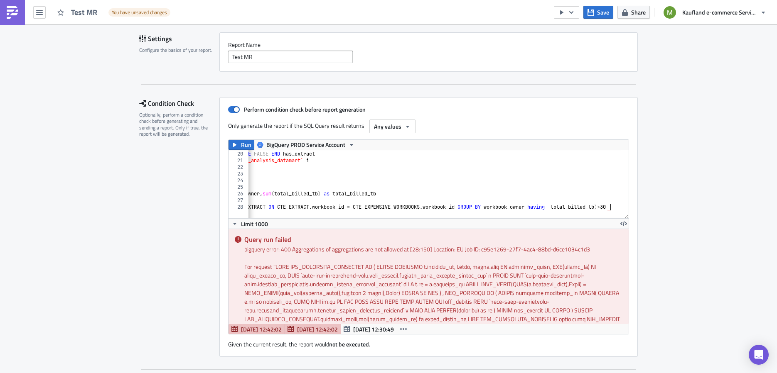
type textarea "CTE_EXPENSIVE_WORKBOOKS inner join CTE_EXTRACT ON CTE_EXTRACT.workbook_id = CTE…"
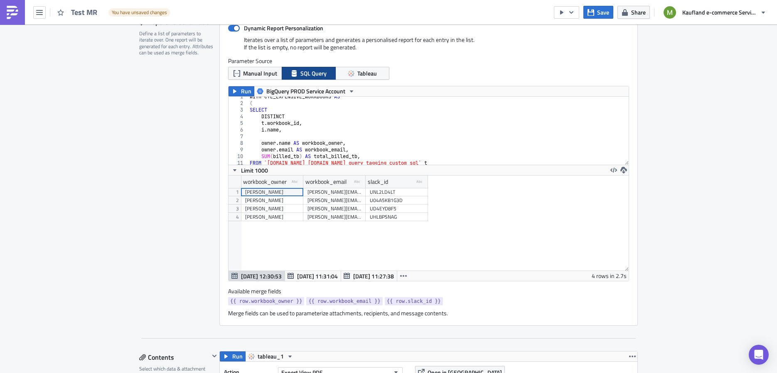
scroll to position [159, 0]
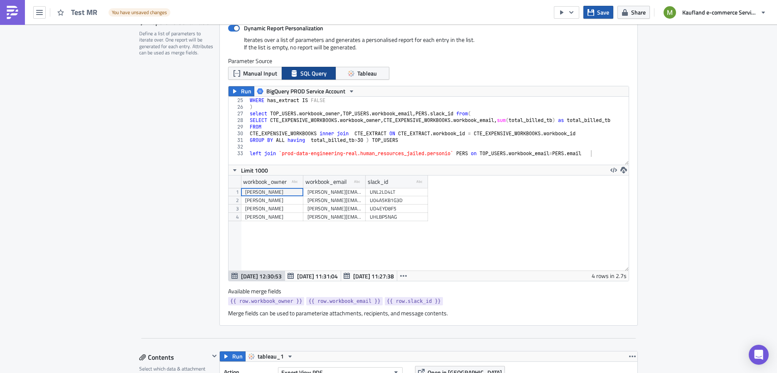
click at [603, 14] on span "Save" at bounding box center [603, 12] width 12 height 9
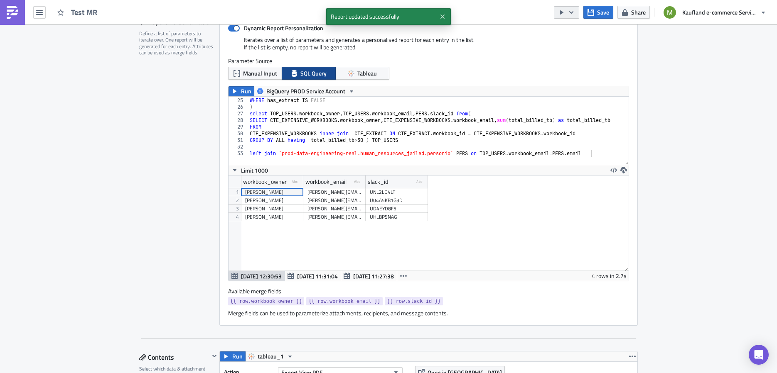
click at [572, 12] on icon "button" at bounding box center [571, 12] width 7 height 7
click at [584, 46] on div "Run Report" at bounding box center [591, 45] width 65 height 8
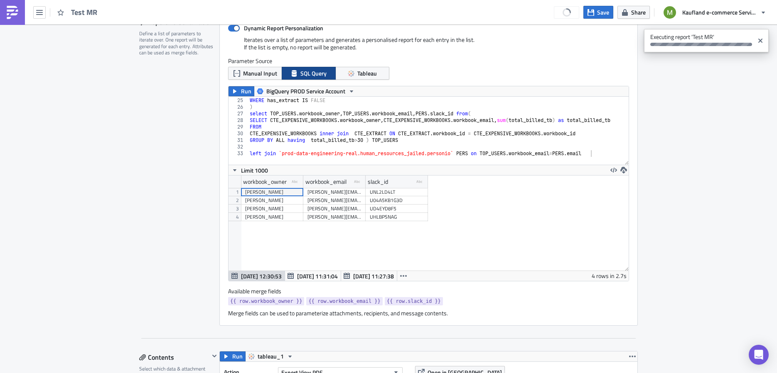
click at [667, 35] on span "Executing report 'Test MR'" at bounding box center [699, 39] width 110 height 21
click at [672, 44] on div at bounding box center [701, 44] width 102 height 3
click at [90, 12] on span "Test MR" at bounding box center [87, 12] width 33 height 10
click at [43, 12] on button "button" at bounding box center [39, 12] width 12 height 12
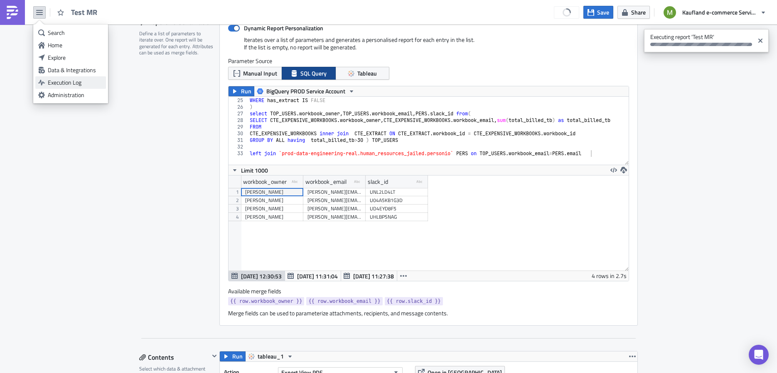
click at [78, 79] on div "Execution Log" at bounding box center [75, 82] width 55 height 8
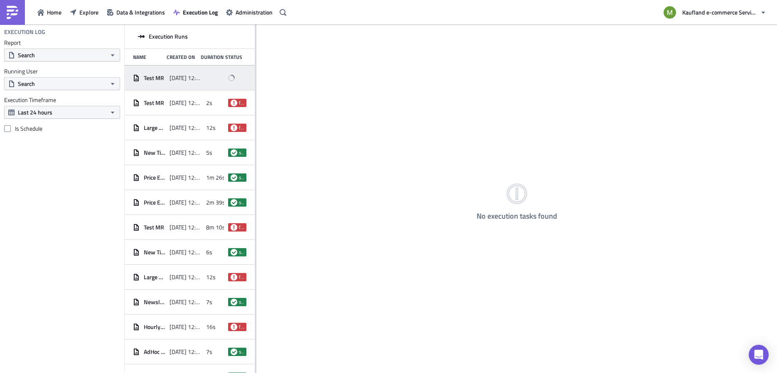
click at [164, 83] on div "Test MR [DATE] 12:43" at bounding box center [190, 78] width 130 height 25
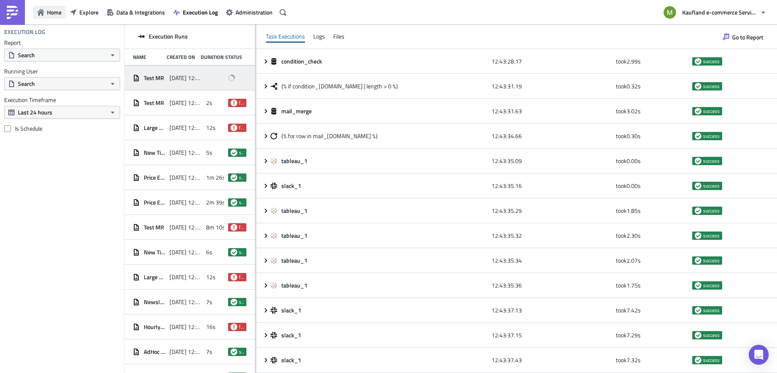
click at [59, 13] on span "Home" at bounding box center [54, 12] width 15 height 9
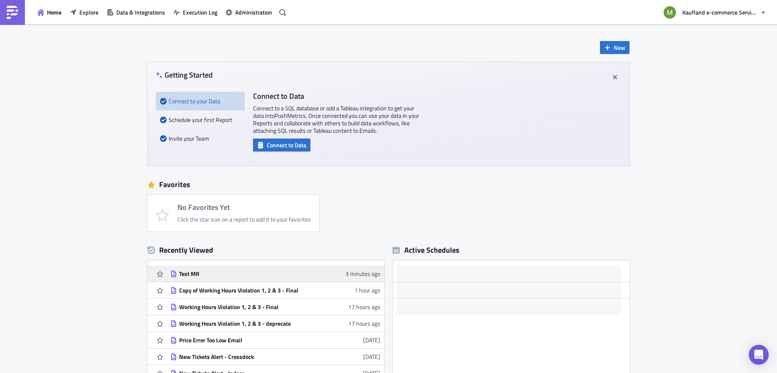
click at [186, 275] on div "Test MR" at bounding box center [251, 273] width 145 height 7
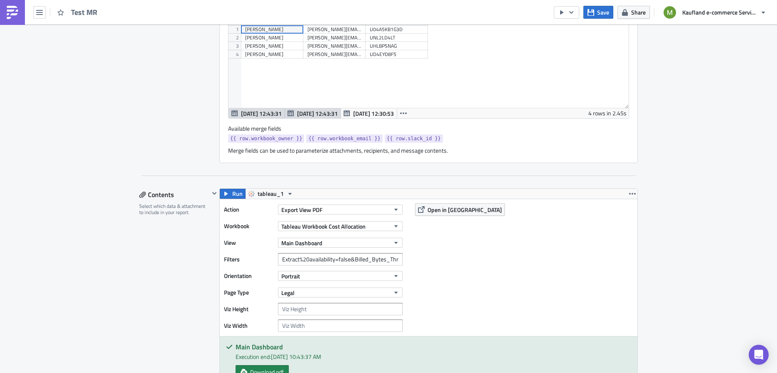
scroll to position [598, 0]
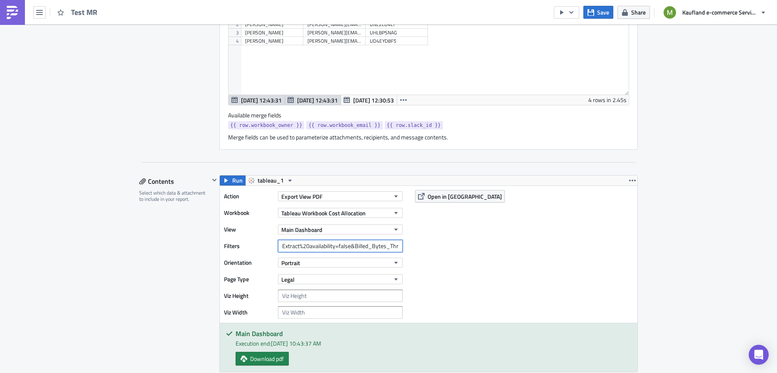
click at [357, 246] on input "Extract%20availability=false&Billed_Bytes_Threshold=30&Workbook%20Owner={{ row.…" at bounding box center [340, 246] width 125 height 12
drag, startPoint x: 357, startPoint y: 244, endPoint x: 365, endPoint y: 238, distance: 10.7
click at [365, 240] on input "Extract%20availability=false&Billed_Bytes_Threshold=30&Workbook%20Owner={{ row.…" at bounding box center [340, 246] width 125 height 12
drag, startPoint x: 365, startPoint y: 244, endPoint x: 409, endPoint y: 248, distance: 43.8
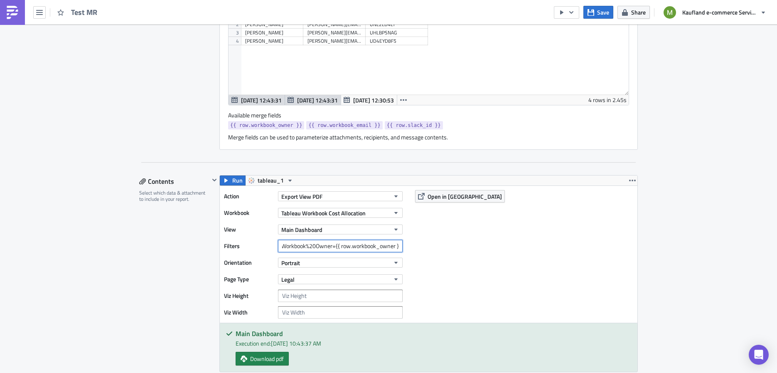
click at [409, 248] on div "Action Export View PDF Workbook Tableau Workbook Cost Allocation View Main Dash…" at bounding box center [428, 254] width 417 height 137
drag, startPoint x: 346, startPoint y: 243, endPoint x: 330, endPoint y: 250, distance: 17.5
click at [346, 243] on input "Extract%20availability=false&Billed_Bytes_Threshold=30&Workbook%20Owner={{ row.…" at bounding box center [340, 246] width 125 height 12
drag, startPoint x: 311, startPoint y: 244, endPoint x: 410, endPoint y: 248, distance: 98.5
click at [410, 248] on div "Action Export View PDF Workbook Tableau Workbook Cost Allocation View Main Dash…" at bounding box center [428, 254] width 417 height 137
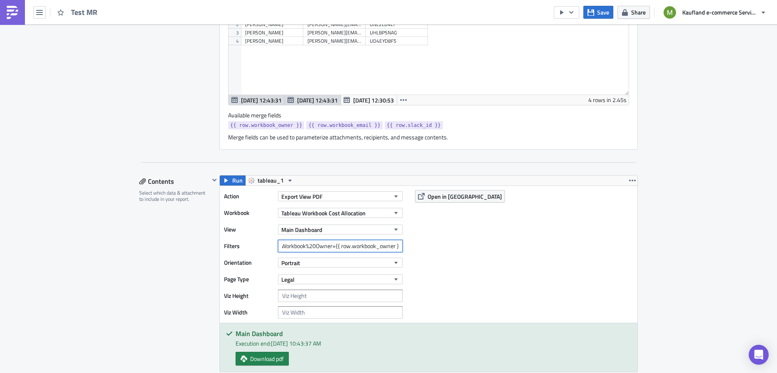
click at [367, 244] on input "Extract%20availability=false&Billed_Bytes_Threshold=30&Workbook%20Owner={{ row.…" at bounding box center [340, 246] width 125 height 12
drag, startPoint x: 396, startPoint y: 245, endPoint x: 311, endPoint y: 244, distance: 85.1
click at [310, 245] on input "Extract%20availability=false&Billed_Bytes_Threshold=30&Workbook%20Owner={{ row.…" at bounding box center [340, 246] width 125 height 12
drag, startPoint x: 353, startPoint y: 243, endPoint x: 387, endPoint y: 248, distance: 33.5
click at [356, 243] on input "Extract%20availability=false&Billed_Bytes_Threshold=30&Workbook%20Owner={{ row.…" at bounding box center [340, 246] width 125 height 12
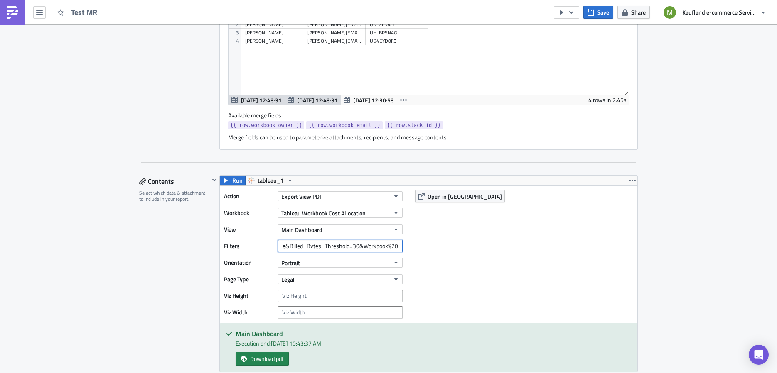
scroll to position [0, 70]
drag, startPoint x: 396, startPoint y: 243, endPoint x: 345, endPoint y: 243, distance: 51.1
click at [345, 243] on input "Extract%20availability=false&Billed_Bytes_Threshold=30&Workbook%20Owner={{ row.…" at bounding box center [340, 246] width 125 height 12
drag, startPoint x: 351, startPoint y: 244, endPoint x: 356, endPoint y: 255, distance: 11.6
click at [420, 245] on div "Action Export View PDF Workbook Tableau Workbook Cost Allocation View Main Dash…" at bounding box center [428, 254] width 417 height 137
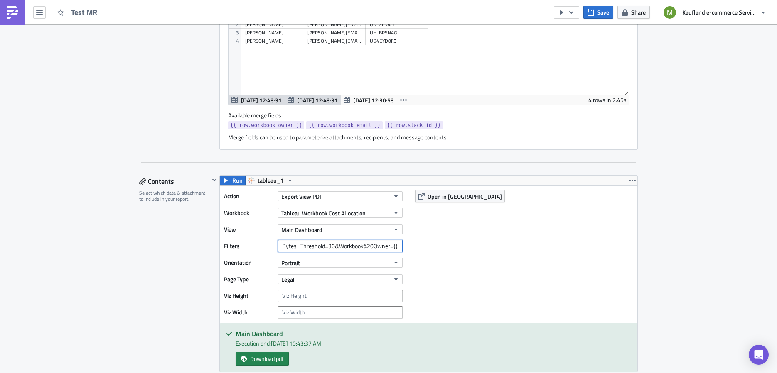
scroll to position [0, 147]
drag, startPoint x: 350, startPoint y: 244, endPoint x: 424, endPoint y: 242, distance: 74.4
click at [424, 241] on div "Action Export View PDF Workbook Tableau Workbook Cost Allocation View Main Dash…" at bounding box center [428, 254] width 417 height 137
type input "Extract%20availability=false&Billed_Bytes_Threshold=30"
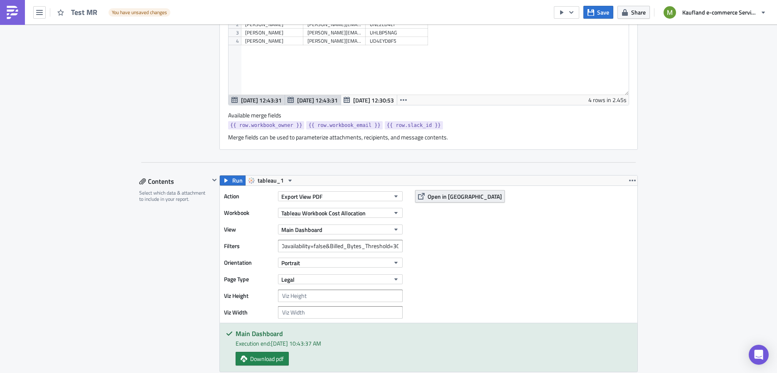
scroll to position [0, 0]
click at [433, 198] on button "Open in [GEOGRAPHIC_DATA]" at bounding box center [460, 196] width 90 height 12
click at [361, 243] on input "Extract%20availability=false&Billed_Bytes_Threshold=30" at bounding box center [340, 246] width 125 height 12
drag, startPoint x: 360, startPoint y: 243, endPoint x: 391, endPoint y: 243, distance: 31.1
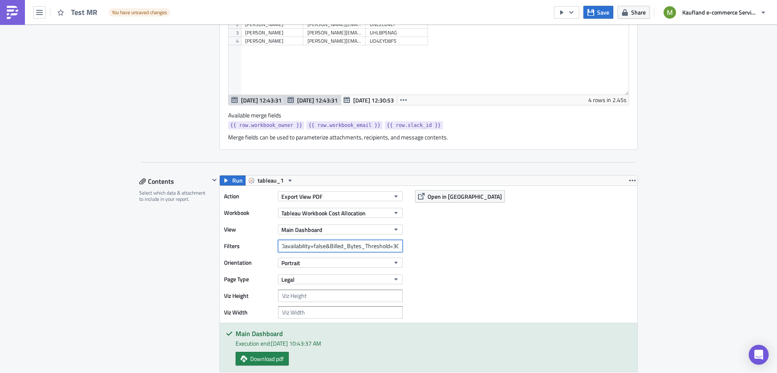
click at [405, 238] on div "Action Export View PDF Workbook Tableau Workbook Cost Allocation View Main Dash…" at bounding box center [428, 254] width 417 height 137
click at [395, 242] on input "Extract%20availability=false&Billed_Bytes_Threshold=30" at bounding box center [340, 246] width 125 height 12
drag, startPoint x: 395, startPoint y: 241, endPoint x: 353, endPoint y: 241, distance: 41.9
click at [353, 241] on input "Extract%20availability=false&Billed_Bytes_Threshold=30" at bounding box center [340, 246] width 125 height 12
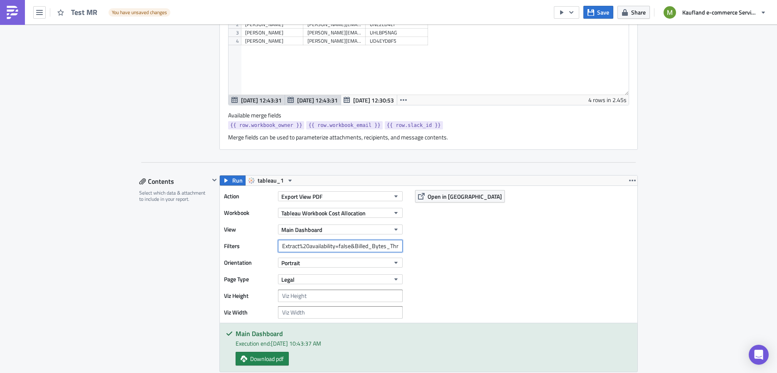
click at [347, 245] on input "Extract%20availability=false&Billed_Bytes_Threshold=30" at bounding box center [340, 246] width 125 height 12
drag, startPoint x: 346, startPoint y: 245, endPoint x: 430, endPoint y: 237, distance: 83.9
click at [430, 237] on div "Action Export View PDF Workbook Tableau Workbook Cost Allocation View Main Dash…" at bounding box center [428, 254] width 417 height 137
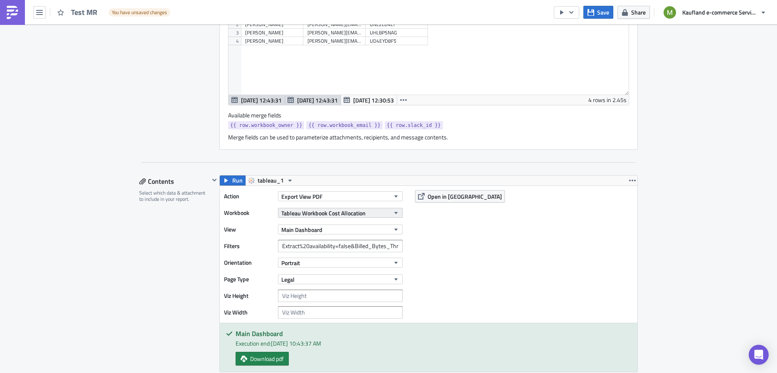
click at [392, 210] on icon "button" at bounding box center [395, 213] width 7 height 7
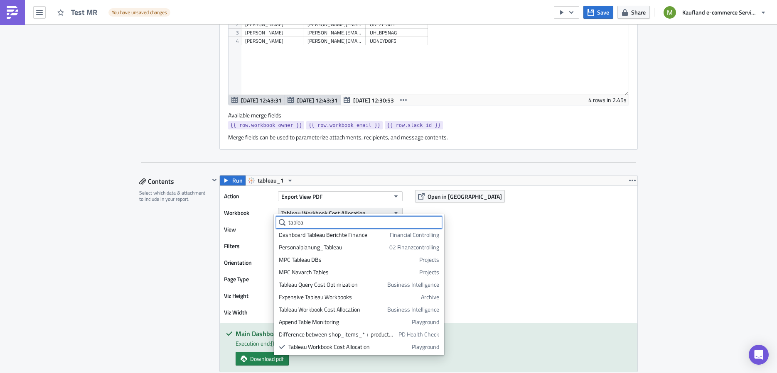
scroll to position [64, 0]
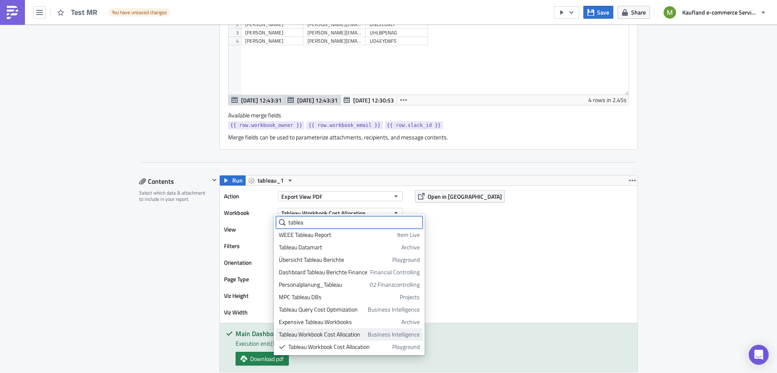
type input "tablea"
click at [373, 332] on span "Business Intelligence" at bounding box center [394, 335] width 52 height 8
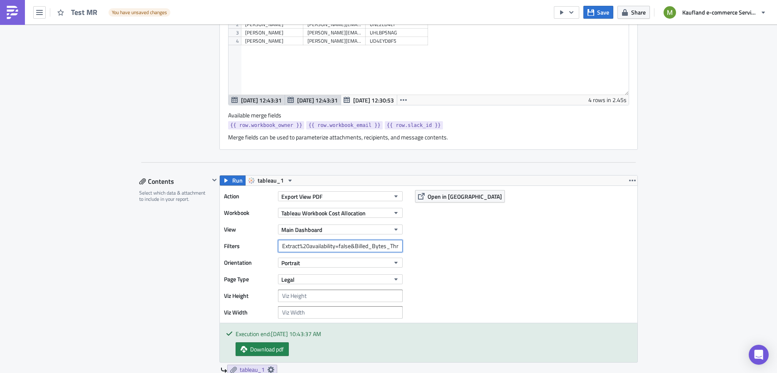
click at [309, 240] on input "Extract%20availability=false&Billed_Bytes_Threshold=30" at bounding box center [340, 246] width 125 height 12
drag, startPoint x: 347, startPoint y: 243, endPoint x: 450, endPoint y: 235, distance: 103.3
click at [449, 234] on div "Action Export View PDF Workbook Tableau Workbook Cost Allocation View Main Dash…" at bounding box center [428, 254] width 417 height 137
drag, startPoint x: 348, startPoint y: 245, endPoint x: 341, endPoint y: 247, distance: 7.1
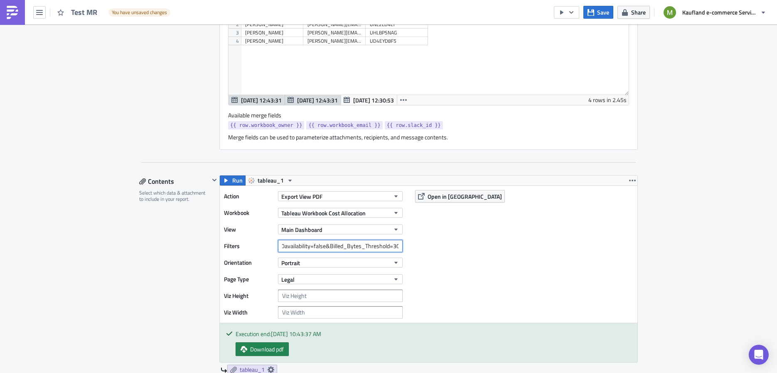
click at [348, 244] on input "Extract%20availability=false&Billed_Bytes_Threshold=30" at bounding box center [340, 246] width 125 height 12
drag, startPoint x: 325, startPoint y: 242, endPoint x: 397, endPoint y: 240, distance: 71.5
click at [397, 240] on input "Extract%20availability=false&Billed_Bytes_Threshold=30" at bounding box center [340, 246] width 125 height 12
paste input "&Workbook%20Owner={{ row.workbook_owner }}"
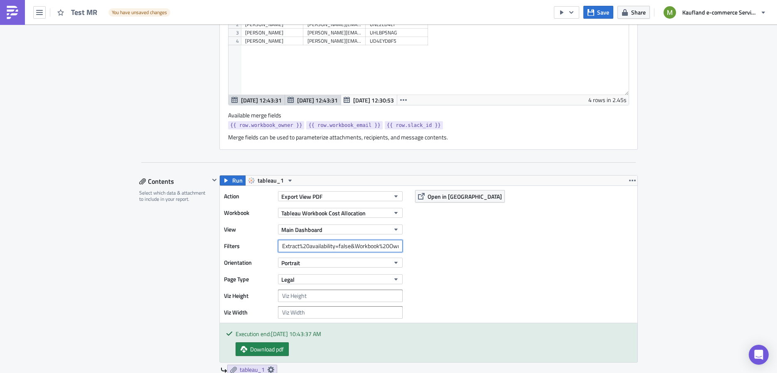
scroll to position [0, 74]
drag, startPoint x: 299, startPoint y: 242, endPoint x: 395, endPoint y: 243, distance: 95.5
click at [397, 245] on input "Extract%20availability=false&Workbook%20Owner={{ row.workbook_owner }}" at bounding box center [340, 246] width 125 height 12
click at [395, 243] on input "Extract%20availability=false&Workbook%20Owner={{ row.workbook_owner }}" at bounding box center [340, 246] width 125 height 12
drag, startPoint x: 332, startPoint y: 243, endPoint x: 338, endPoint y: 250, distance: 9.7
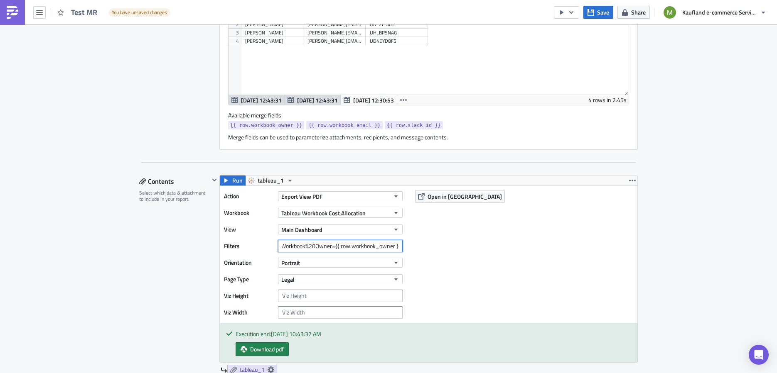
click at [330, 245] on input "Extract%20availability=false&Workbook%20Owner={{ row.workbook_owner }}" at bounding box center [340, 246] width 125 height 12
drag, startPoint x: 329, startPoint y: 242, endPoint x: 336, endPoint y: 250, distance: 10.0
click at [331, 244] on input "Extract%20availability=false&Workbook%20Owner={{ row.workbook_owner }}" at bounding box center [340, 246] width 125 height 12
paste input "{"
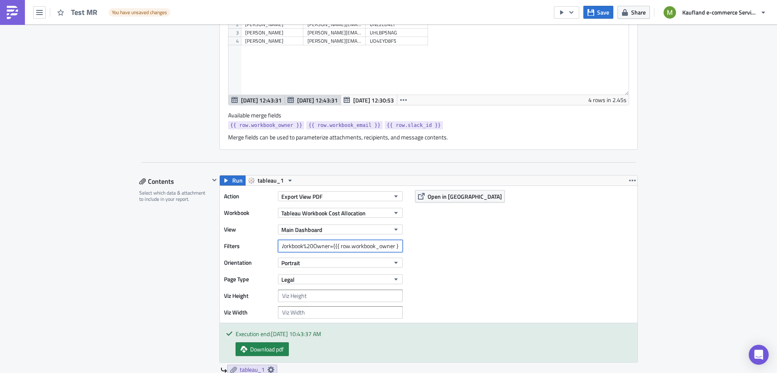
drag, startPoint x: 342, startPoint y: 245, endPoint x: 392, endPoint y: 245, distance: 49.8
click at [392, 245] on input "Extract%20availability=false&Workbook%20Owner={{{ row.workbook_owner }}" at bounding box center [340, 246] width 125 height 12
click at [396, 244] on input "Extract%20availability=false&Workbook%20Owner={{{ row.workbook_owner }}" at bounding box center [340, 246] width 125 height 12
paste input "{"
click at [392, 242] on input "Extract%20availability=false&Workbook%20Owner={{{ row.workbook_owner }}" at bounding box center [340, 246] width 125 height 12
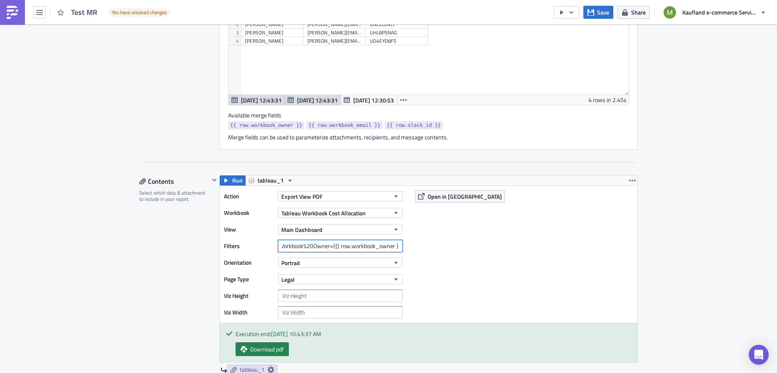
click at [397, 243] on input "Extract%20availability=false&Workbook%20Owner={{{ row.workbook_owner }}" at bounding box center [340, 246] width 125 height 12
paste input "}"
click at [311, 210] on span "Tableau Workbook Cost Allocation" at bounding box center [323, 213] width 84 height 9
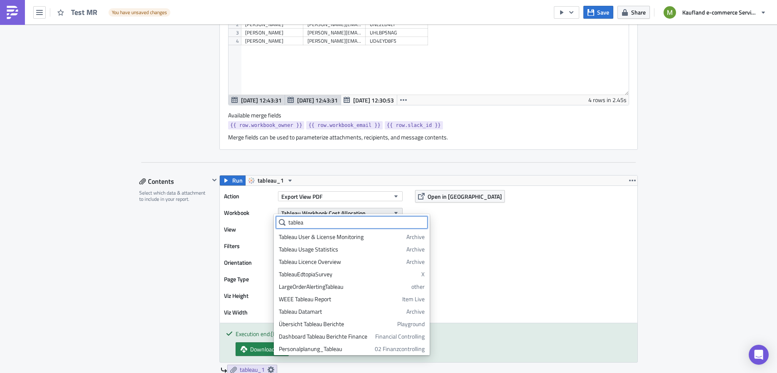
scroll to position [64, 0]
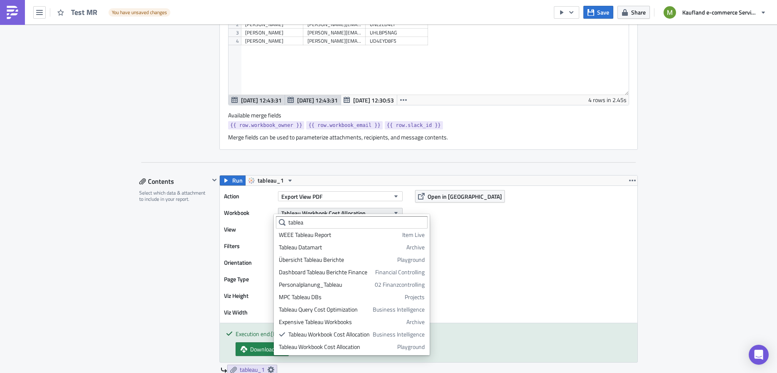
click at [311, 210] on span "Tableau Workbook Cost Allocation" at bounding box center [323, 213] width 84 height 9
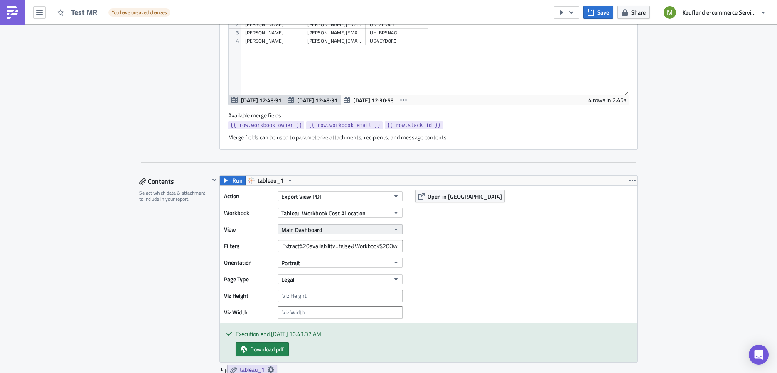
click at [286, 226] on span "Main Dashboard" at bounding box center [301, 230] width 41 height 9
drag, startPoint x: 290, startPoint y: 255, endPoint x: 302, endPoint y: 249, distance: 13.6
click at [290, 255] on div "Main Dashboard" at bounding box center [316, 254] width 74 height 8
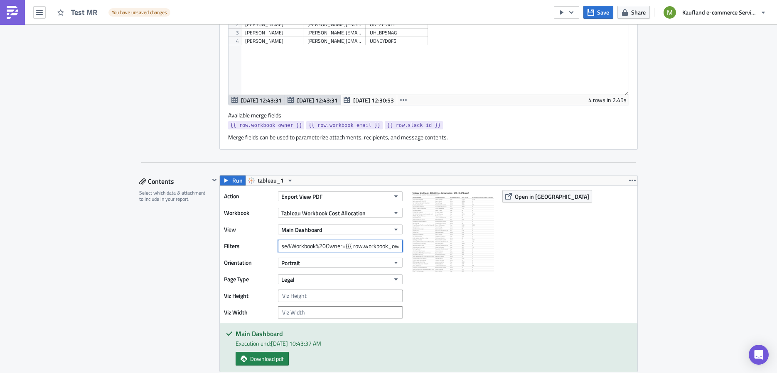
scroll to position [0, 78]
drag, startPoint x: 374, startPoint y: 244, endPoint x: 386, endPoint y: 244, distance: 11.6
click at [386, 244] on input "Extract%20availability=false&Workbook%20Owner={{{ row.workbook_owner }}}" at bounding box center [340, 246] width 125 height 12
click at [350, 241] on input "Extract%20availability=false&Workbook%20Owner={{{ row.workbook_owner }}}" at bounding box center [340, 246] width 125 height 12
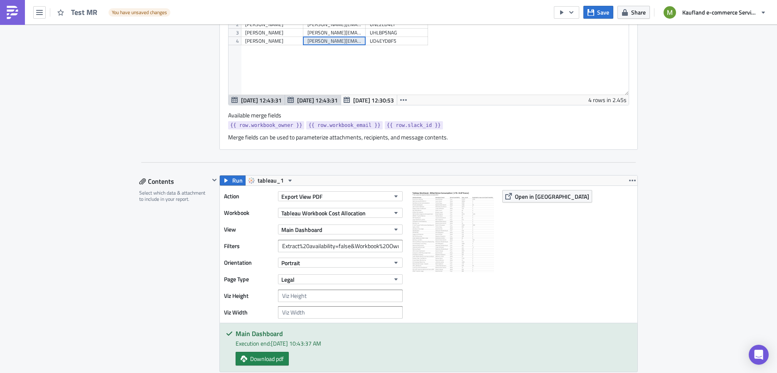
click at [310, 39] on div "lukas.hoffmann@real-digital.de" at bounding box center [334, 41] width 54 height 8
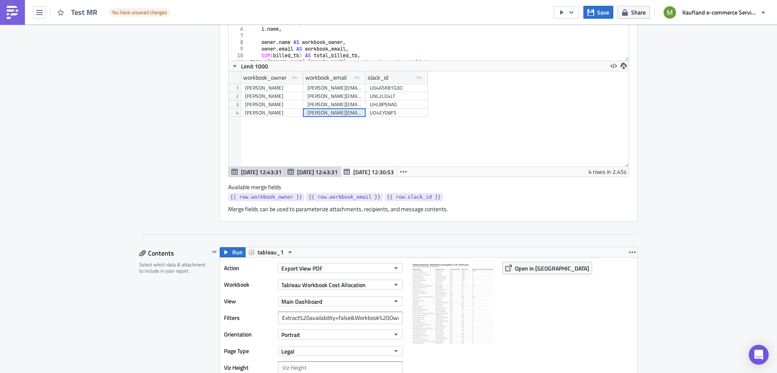
scroll to position [529, 0]
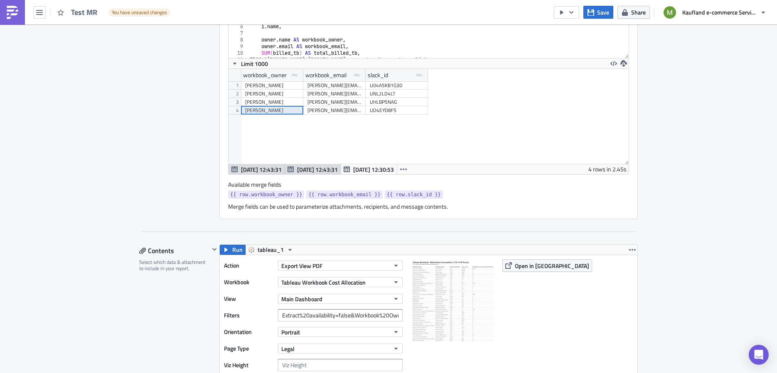
click at [267, 110] on div "Lukas Hoffmann" at bounding box center [272, 110] width 54 height 8
drag, startPoint x: 395, startPoint y: 312, endPoint x: 377, endPoint y: 319, distance: 18.7
click at [393, 312] on input "Extract%20availability=false&Workbook%20Owner={{{ row.workbook_owner }}}" at bounding box center [340, 315] width 125 height 12
click at [325, 311] on input "Extract%20availability=false&Workbook%20Owner={{{ row.workbook_owner }}}" at bounding box center [340, 315] width 125 height 12
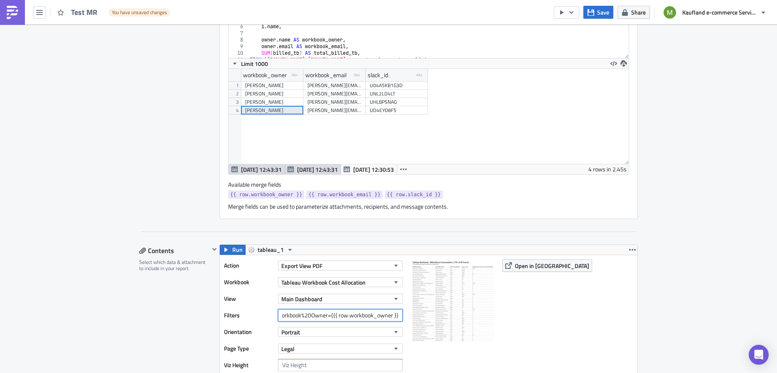
drag, startPoint x: 327, startPoint y: 312, endPoint x: 403, endPoint y: 310, distance: 76.0
click at [403, 310] on div "Action Export View PDF Workbook Tableau Workbook Cost Allocation View Main Dash…" at bounding box center [428, 323] width 417 height 137
paste input "Lukas Hoffmann"
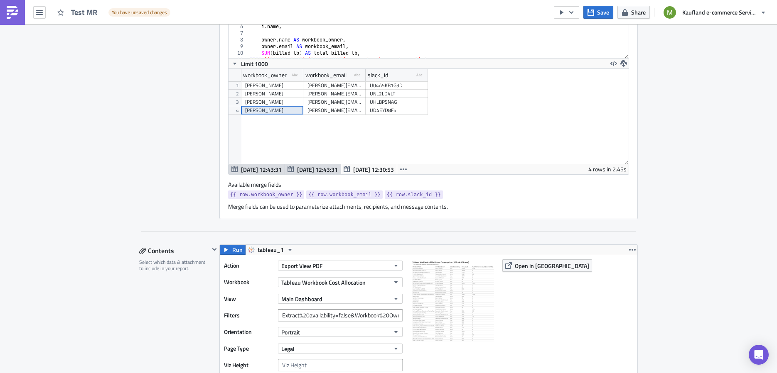
click at [492, 309] on div "Action Export View PDF Workbook Tableau Workbook Cost Allocation View Main Dash…" at bounding box center [428, 323] width 417 height 137
click at [521, 265] on span "Open in [GEOGRAPHIC_DATA]" at bounding box center [552, 266] width 74 height 9
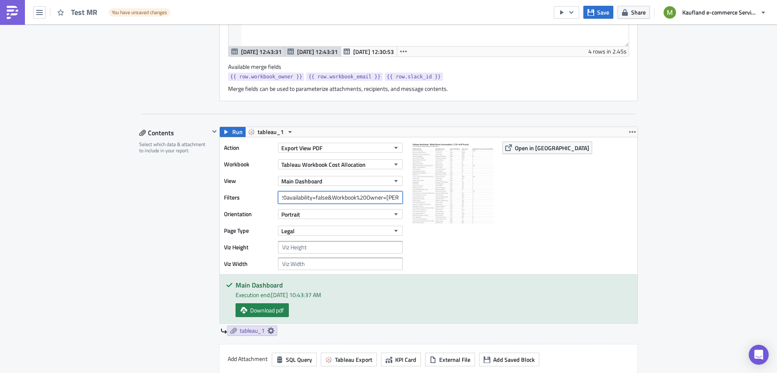
scroll to position [0, 50]
drag, startPoint x: 364, startPoint y: 193, endPoint x: 397, endPoint y: 194, distance: 33.2
click at [399, 194] on div "Filters Extract%20availability=false&Workbook%20Owner=Lukas Hoffmann" at bounding box center [315, 197] width 183 height 12
click at [359, 193] on input "Extract%20availability=false&Workbook%20Owner=Lukas Hoffmann" at bounding box center [340, 197] width 125 height 12
drag, startPoint x: 355, startPoint y: 195, endPoint x: 411, endPoint y: 192, distance: 56.1
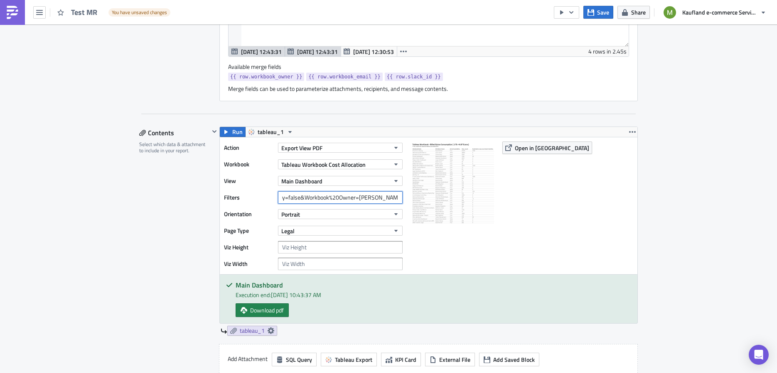
click at [411, 192] on div "Action Export View PDF Workbook Tableau Workbook Cost Allocation View Main Dash…" at bounding box center [428, 205] width 417 height 137
drag, startPoint x: 297, startPoint y: 72, endPoint x: 224, endPoint y: 76, distance: 73.6
click at [228, 76] on link "{{ row.workbook_owner }}" at bounding box center [266, 77] width 76 height 8
copy span "{{ row.workbook_owner }}"
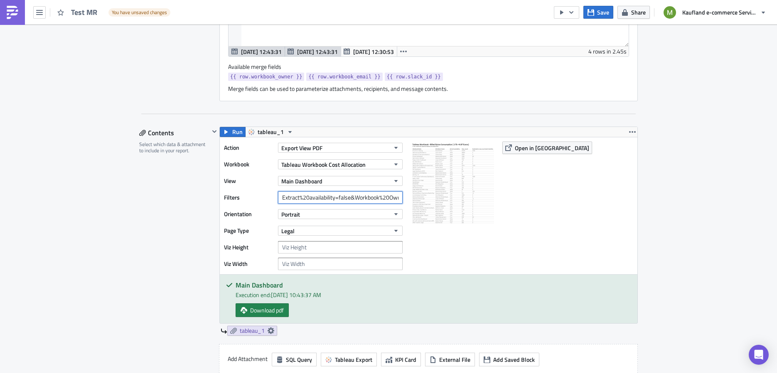
scroll to position [0, 10]
drag, startPoint x: 368, startPoint y: 194, endPoint x: 392, endPoint y: 196, distance: 25.0
click at [398, 191] on div "Filters Extract%20availability=false&Workbook%20Owner=" at bounding box center [315, 197] width 183 height 12
click at [397, 194] on input "Extract%20availability=false&Workbook%20Owner=" at bounding box center [340, 197] width 125 height 12
paste input "{{ row.workbook_owner }}"
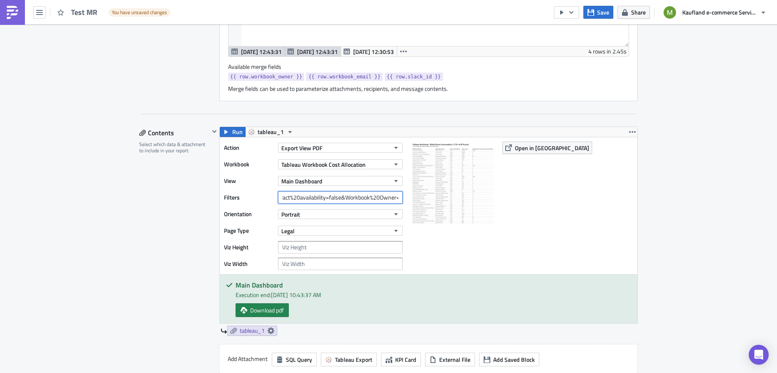
scroll to position [0, 74]
type input "Extract%20availability=false&Workbook%20Owner={{ row.workbook_owner }}"
click at [451, 232] on div at bounding box center [452, 206] width 83 height 129
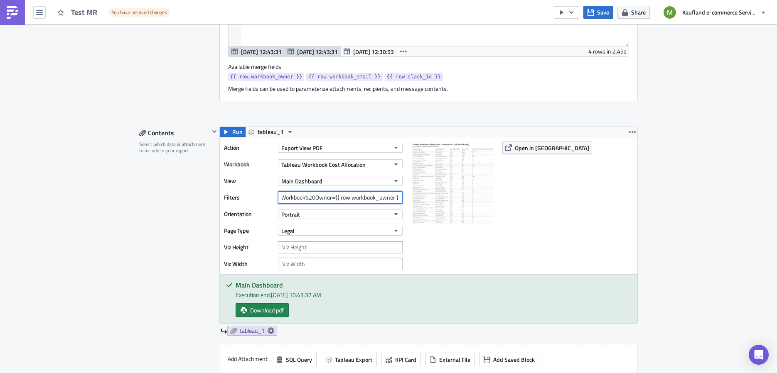
drag, startPoint x: 364, startPoint y: 192, endPoint x: 404, endPoint y: 195, distance: 40.0
click at [404, 195] on div "Action Export View PDF Workbook Tableau Workbook Cost Allocation View Main Dash…" at bounding box center [428, 205] width 417 height 137
click at [336, 193] on input "Extract%20availability=false&Workbook%20Owner={{ row.workbook_owner }}" at bounding box center [340, 197] width 125 height 12
click at [331, 193] on input "Extract%20availability=false&Workbook%20Owner={{ row.workbook_owner }}" at bounding box center [340, 197] width 125 height 12
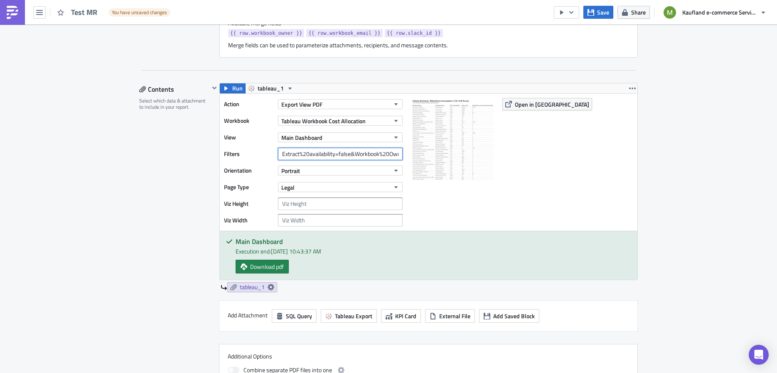
scroll to position [650, 0]
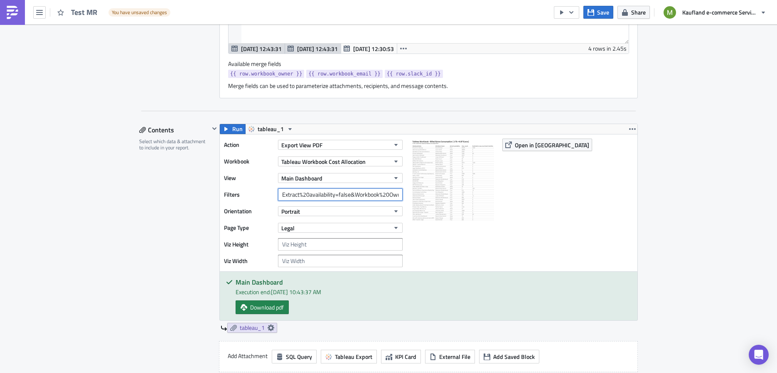
click at [383, 196] on input "Extract%20availability=false&Workbook%20Owner={{ row.workbook_owner }}" at bounding box center [340, 195] width 125 height 12
drag, startPoint x: 383, startPoint y: 193, endPoint x: 402, endPoint y: 196, distance: 19.8
click at [402, 196] on div "Action Export View PDF Workbook Tableau Workbook Cost Allocation View Main Dash…" at bounding box center [428, 203] width 417 height 137
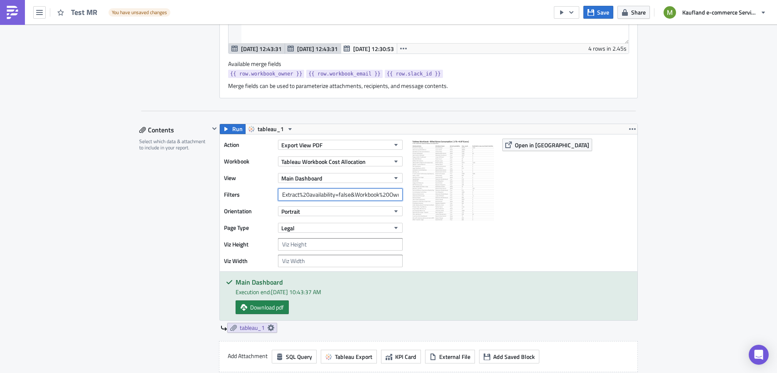
click at [368, 191] on input "Extract%20availability=false&Workbook%20Owner={{ row.workbook_owner }}" at bounding box center [340, 195] width 125 height 12
drag, startPoint x: 373, startPoint y: 191, endPoint x: 394, endPoint y: 194, distance: 20.9
click at [398, 192] on input "Extract%20availability=false&Workbook%20Owner={{ row.workbook_owner }}" at bounding box center [340, 195] width 125 height 12
click at [396, 191] on input "Extract%20availability=false&Workbook%20Owner={{ row.workbook_owner }}" at bounding box center [340, 195] width 125 height 12
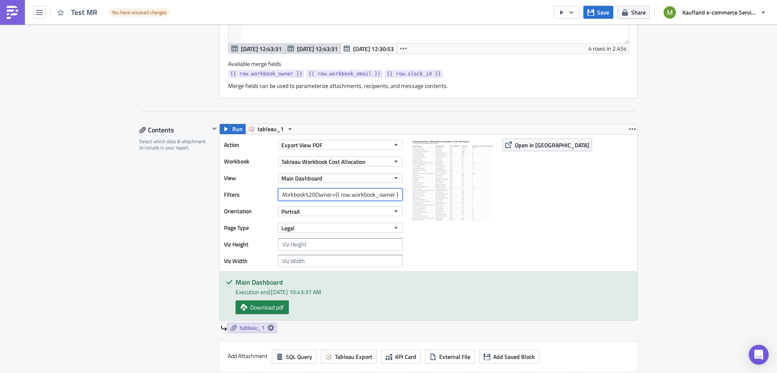
drag, startPoint x: 396, startPoint y: 192, endPoint x: 343, endPoint y: 198, distance: 53.8
click at [330, 195] on input "Extract%20availability=false&Workbook%20Owner={{ row.workbook_owner }}" at bounding box center [340, 195] width 125 height 12
drag, startPoint x: 336, startPoint y: 193, endPoint x: 342, endPoint y: 197, distance: 7.3
click at [336, 194] on input "Extract%20availability=false&Workbook%20Owner={{ row.workbook_owner }}" at bounding box center [340, 195] width 125 height 12
drag, startPoint x: 337, startPoint y: 192, endPoint x: 344, endPoint y: 198, distance: 9.4
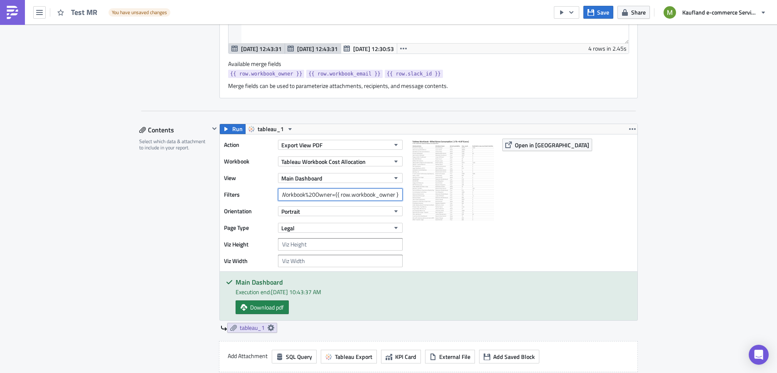
click at [337, 192] on input "Extract%20availability=false&Workbook%20Owner={{ row.workbook_owner }}" at bounding box center [340, 195] width 125 height 12
click at [513, 62] on div "Available merge fields {{ row.workbook_owner }} {{ row.workbook_email }} {{ row…" at bounding box center [428, 70] width 401 height 20
click at [594, 12] on button "Save" at bounding box center [598, 12] width 30 height 13
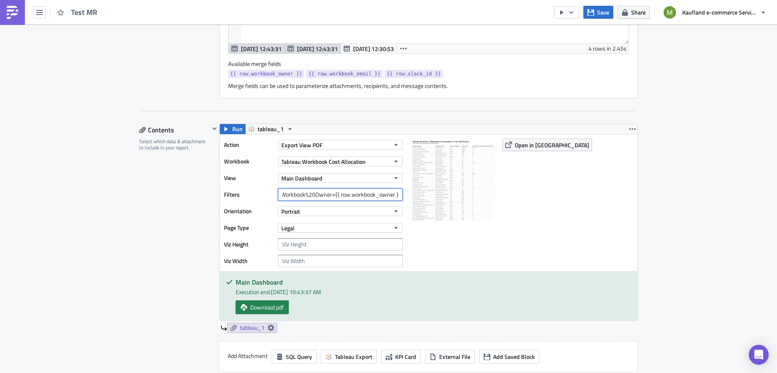
drag, startPoint x: 362, startPoint y: 191, endPoint x: 404, endPoint y: 189, distance: 42.0
click at [405, 189] on div "Action Export View PDF Workbook Tableau Workbook Cost Allocation View Main Dash…" at bounding box center [428, 203] width 417 height 137
drag, startPoint x: 291, startPoint y: 191, endPoint x: 397, endPoint y: 196, distance: 106.8
click at [398, 196] on div "Filters Extract%20availability=false&Workbook%20Owner={{ row.workbook_owner }}" at bounding box center [315, 195] width 183 height 12
click at [395, 189] on input "Extract%20availability=false&Workbook%20Owner={{ row.workbook_owner }}" at bounding box center [340, 195] width 125 height 12
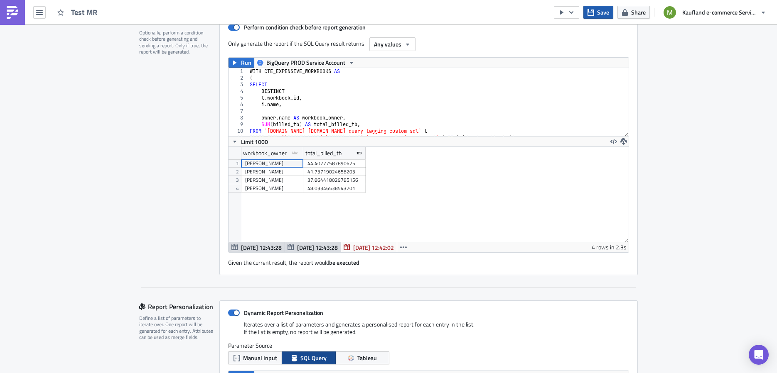
scroll to position [0, 0]
click at [594, 10] on icon "button" at bounding box center [590, 12] width 7 height 7
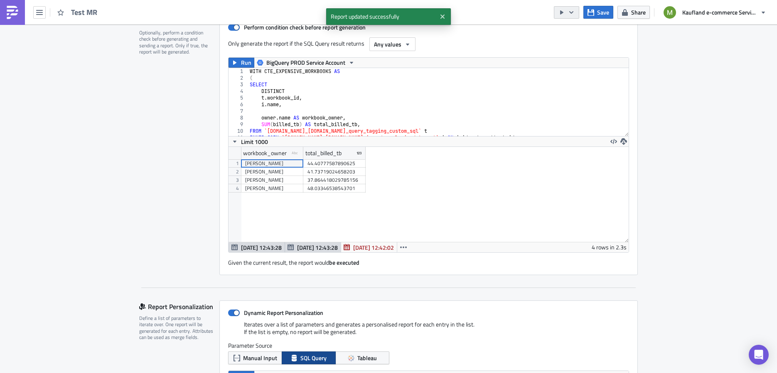
click at [570, 12] on icon "button" at bounding box center [571, 12] width 7 height 7
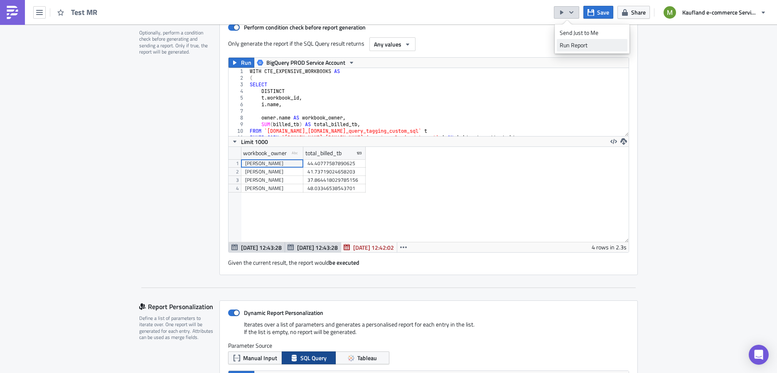
click at [580, 45] on div "Run Report" at bounding box center [591, 45] width 65 height 8
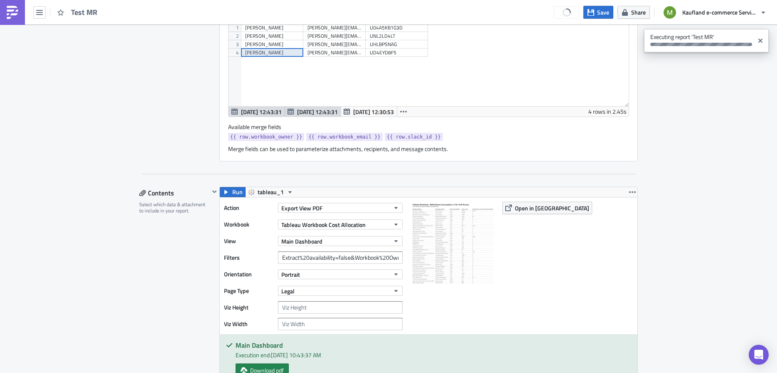
scroll to position [594, 0]
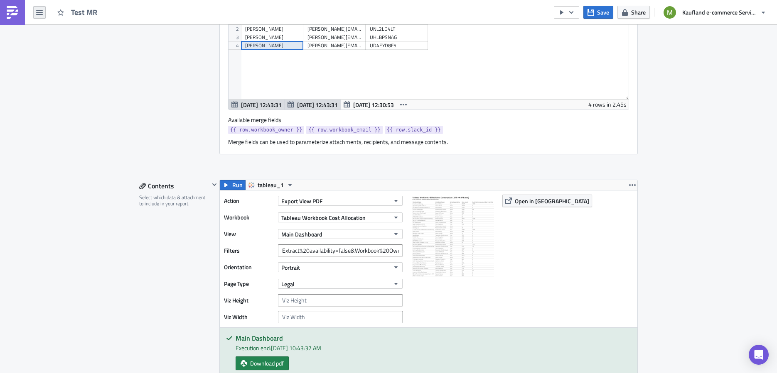
click at [39, 13] on icon "button" at bounding box center [39, 12] width 7 height 7
click at [61, 56] on div "Explore" at bounding box center [75, 58] width 55 height 8
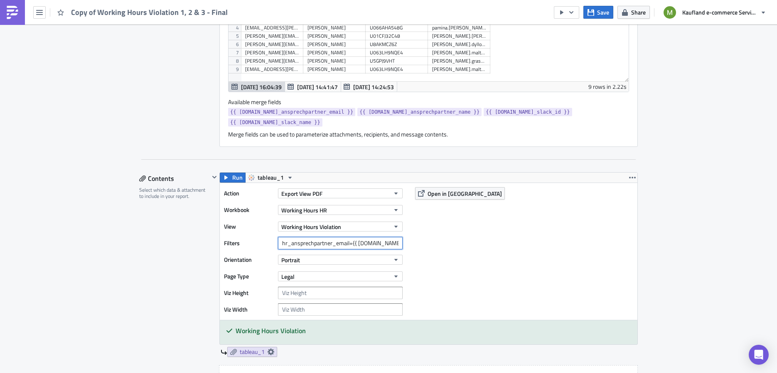
scroll to position [0, 40]
drag, startPoint x: 358, startPoint y: 229, endPoint x: 417, endPoint y: 234, distance: 59.2
click at [417, 234] on div "Action Export View PDF Workbook Working Hours HR View Working Hours Violation F…" at bounding box center [428, 251] width 417 height 137
click at [437, 227] on div "Action Export View PDF Workbook Working Hours HR View Working Hours Violation F…" at bounding box center [428, 251] width 417 height 137
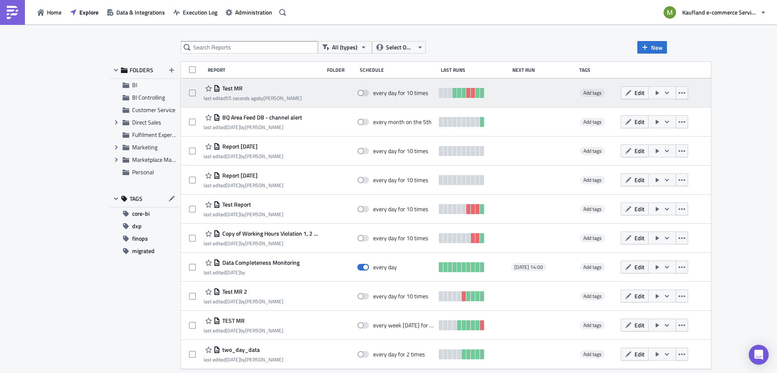
click at [232, 91] on span "Test MR" at bounding box center [231, 88] width 22 height 7
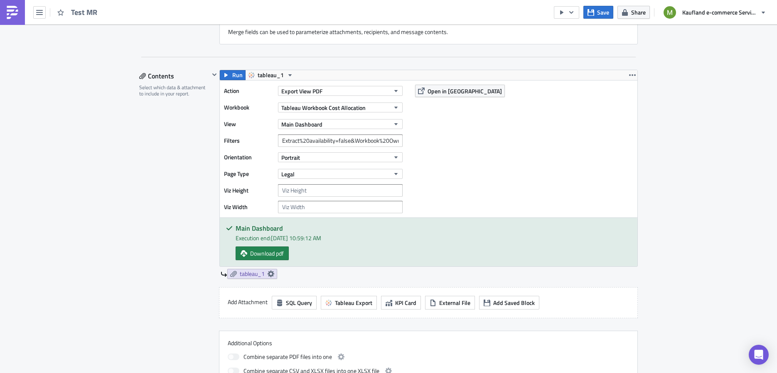
scroll to position [708, 0]
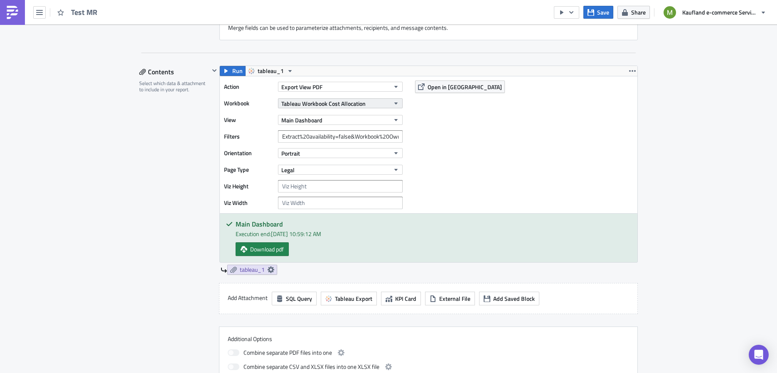
click at [394, 103] on icon "button" at bounding box center [395, 104] width 3 height 2
type input "b"
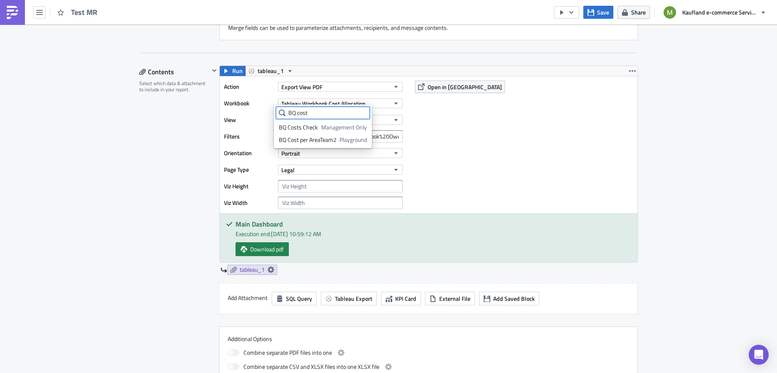
click at [316, 113] on input "BQ cost" at bounding box center [323, 113] width 94 height 12
paste input "ComputeCostPerAreaTeam"
drag, startPoint x: 309, startPoint y: 116, endPoint x: 314, endPoint y: 109, distance: 8.1
click at [314, 109] on input "BQComputeCostPerAreaTeam" at bounding box center [315, 113] width 79 height 12
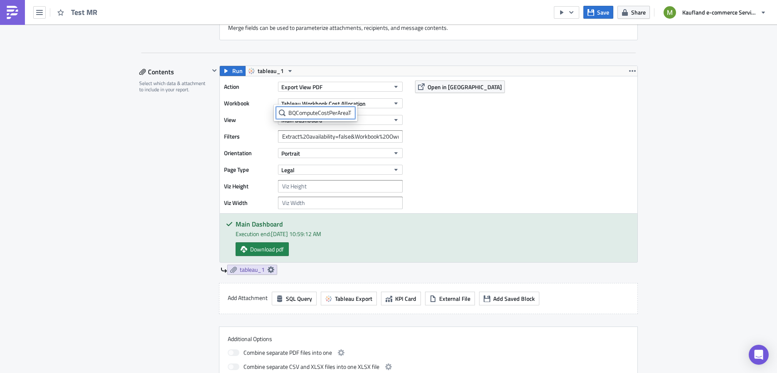
scroll to position [0, 16]
drag, startPoint x: 297, startPoint y: 113, endPoint x: 429, endPoint y: 130, distance: 134.0
click at [429, 130] on body "Test MR Save Share Kaufland e-commerce Services GmbH & Co. KG Execution Log Edi…" at bounding box center [388, 187] width 777 height 375
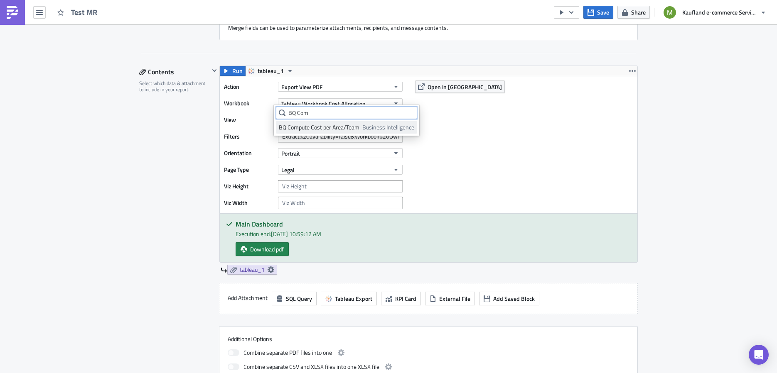
type input "BQ Com"
click at [363, 129] on span "Business Intelligence" at bounding box center [388, 127] width 52 height 8
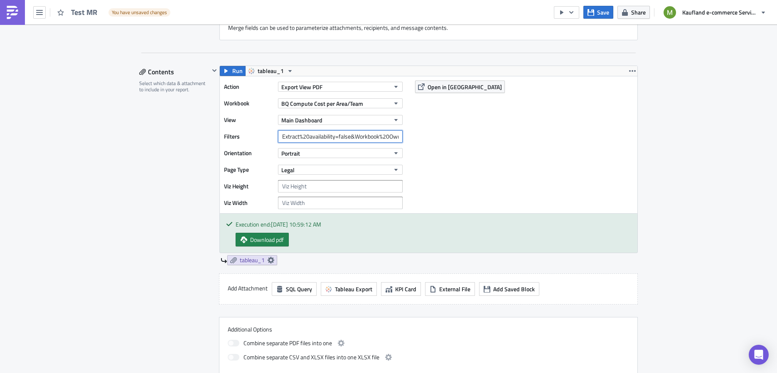
click at [346, 135] on input "Extract%20availability=false&Workbook%20Owner={{ row.workbook_owner }}" at bounding box center [340, 136] width 125 height 12
drag, startPoint x: 356, startPoint y: 132, endPoint x: 392, endPoint y: 132, distance: 36.1
click at [392, 132] on input "Extract%20availability=false&Workbook%20Owner={{ row.workbook_owner }}" at bounding box center [340, 136] width 125 height 12
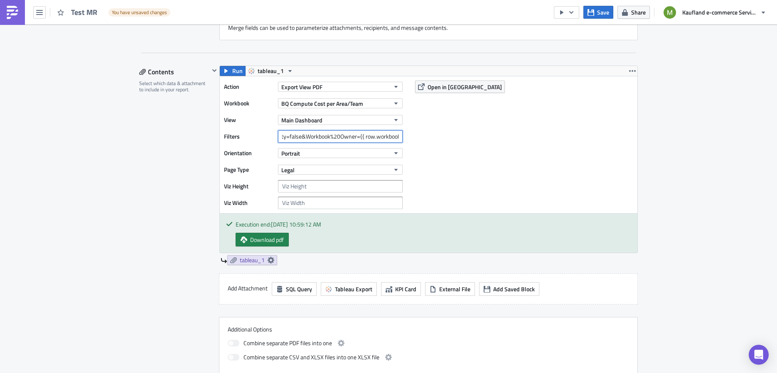
drag, startPoint x: 395, startPoint y: 134, endPoint x: 302, endPoint y: 134, distance: 93.9
click at [302, 134] on input "Extract%20availability=false&Workbook%20Owner={{ row.workbook_owner }}" at bounding box center [340, 136] width 125 height 12
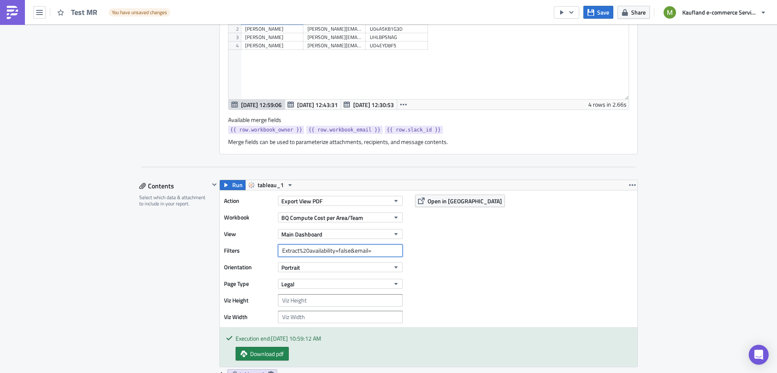
scroll to position [592, 0]
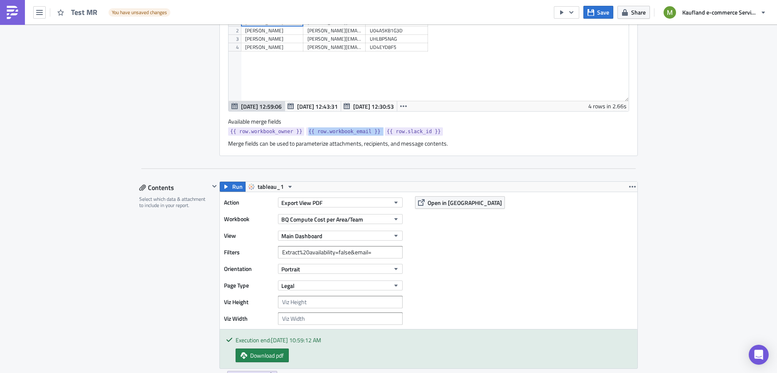
drag, startPoint x: 378, startPoint y: 128, endPoint x: 303, endPoint y: 130, distance: 75.2
click at [303, 130] on div "{{ row.workbook_owner }} {{ row.workbook_email }} {{ row.slack_id }}" at bounding box center [428, 133] width 401 height 10
click at [371, 250] on input "Extract%20availability=false&email=" at bounding box center [340, 252] width 125 height 12
click at [263, 47] on div "[PERSON_NAME]" at bounding box center [272, 47] width 54 height 8
click at [372, 246] on input "Extract%20availability=false&email=" at bounding box center [340, 252] width 125 height 12
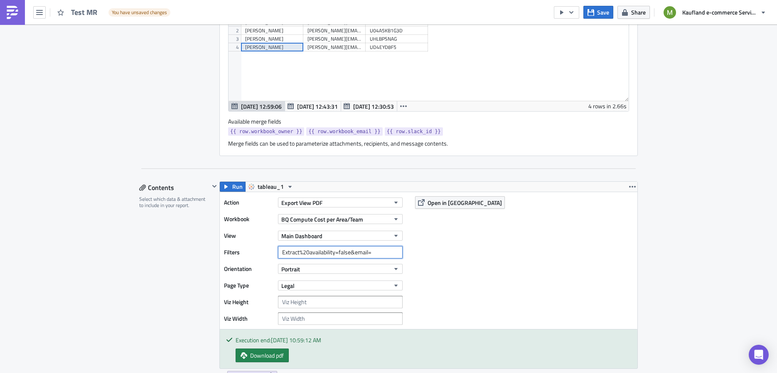
paste input "[PERSON_NAME]"
click at [386, 233] on button "Main Dashboard" at bounding box center [340, 236] width 125 height 10
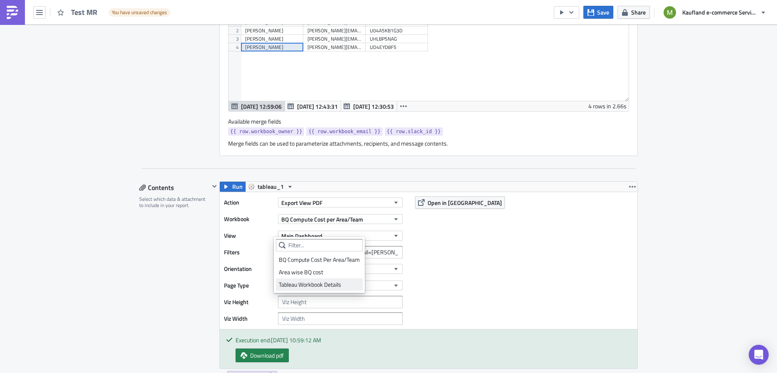
click at [326, 287] on div "Tableau Workbook Details" at bounding box center [319, 285] width 81 height 8
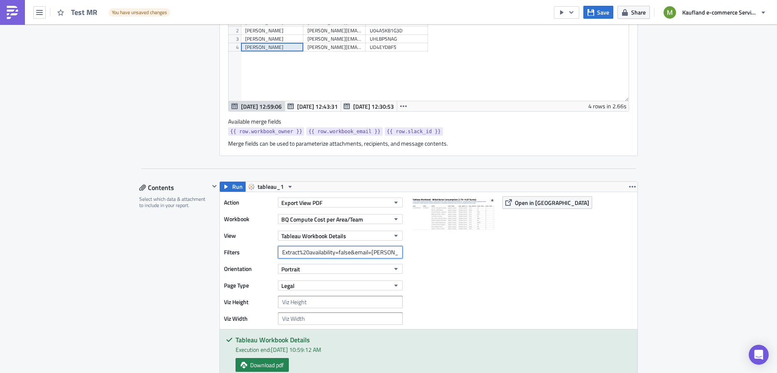
click at [345, 251] on input "Extract%20availability=false&email=[PERSON_NAME]" at bounding box center [340, 252] width 125 height 12
click at [516, 199] on span "Open in [GEOGRAPHIC_DATA]" at bounding box center [552, 203] width 74 height 9
drag, startPoint x: 309, startPoint y: 248, endPoint x: 316, endPoint y: 248, distance: 6.2
click at [310, 248] on input "Extract%20availability=false&email=[PERSON_NAME]" at bounding box center [340, 252] width 125 height 12
drag, startPoint x: 331, startPoint y: 249, endPoint x: 256, endPoint y: 243, distance: 75.8
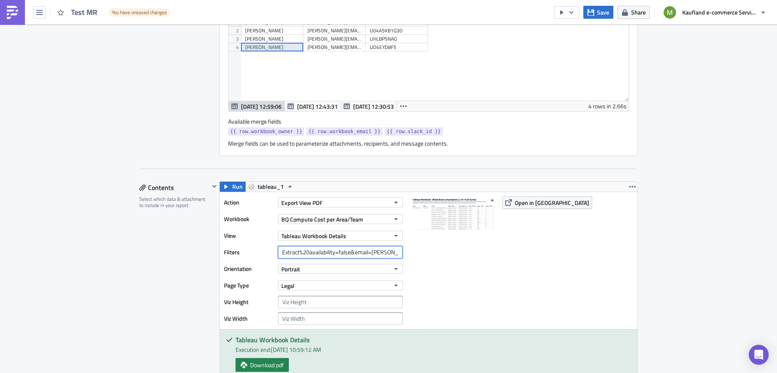
click at [256, 246] on div "Filters Extract%20availability=false&email=[PERSON_NAME]" at bounding box center [315, 252] width 183 height 12
paste input "has_extract"
click at [486, 265] on img at bounding box center [452, 237] width 83 height 83
click at [534, 199] on span "Open in [GEOGRAPHIC_DATA]" at bounding box center [552, 203] width 74 height 9
click at [334, 44] on div "[PERSON_NAME][EMAIL_ADDRESS][PERSON_NAME][DOMAIN_NAME]" at bounding box center [334, 47] width 54 height 8
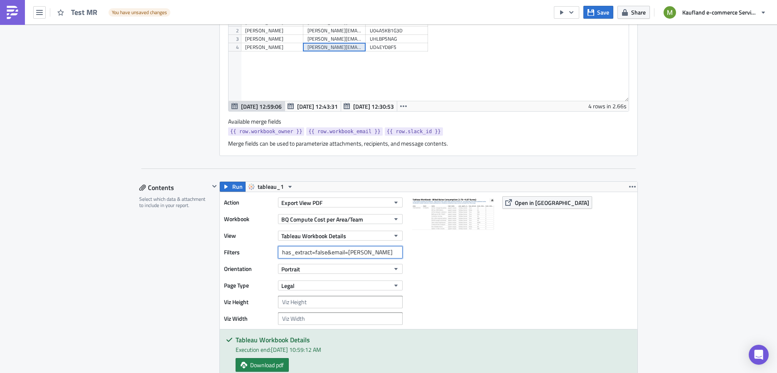
drag, startPoint x: 343, startPoint y: 250, endPoint x: 419, endPoint y: 253, distance: 76.5
click at [419, 253] on div "Action Export View PDF Workbook BQ Compute Cost per Area/Team View Tableau Work…" at bounding box center [428, 260] width 417 height 137
paste input "[PERSON_NAME][EMAIL_ADDRESS][PERSON_NAME][DOMAIN_NAME]"
click at [537, 204] on button "Open in [GEOGRAPHIC_DATA]" at bounding box center [547, 202] width 90 height 12
click at [449, 260] on img at bounding box center [452, 237] width 83 height 83
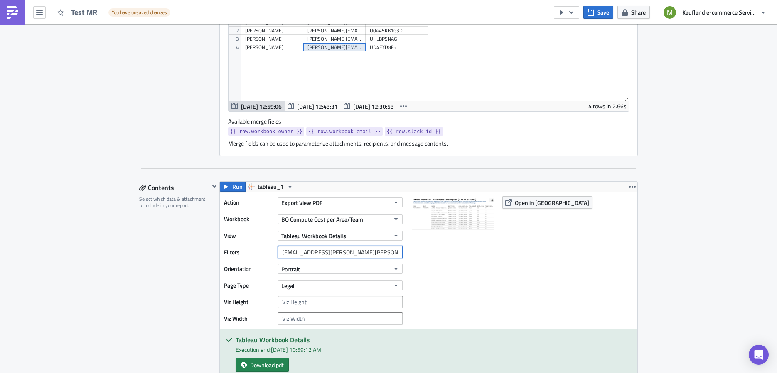
scroll to position [0, 26]
drag, startPoint x: 344, startPoint y: 250, endPoint x: 477, endPoint y: 260, distance: 133.3
click at [477, 260] on div "Action Export View PDF Workbook BQ Compute Cost per Area/Team View Tableau Work…" at bounding box center [428, 260] width 417 height 137
drag, startPoint x: 305, startPoint y: 127, endPoint x: 377, endPoint y: 127, distance: 72.3
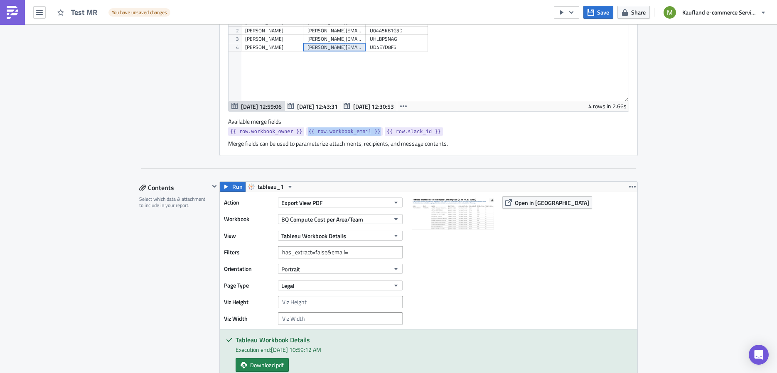
click at [377, 128] on link "{{ row.workbook_email }}" at bounding box center [344, 132] width 76 height 8
copy span "{{ row.workbook_email }}"
click at [351, 253] on input "has_extract=false&email=" at bounding box center [340, 252] width 125 height 12
paste input "{{ row.workbook_email }}"
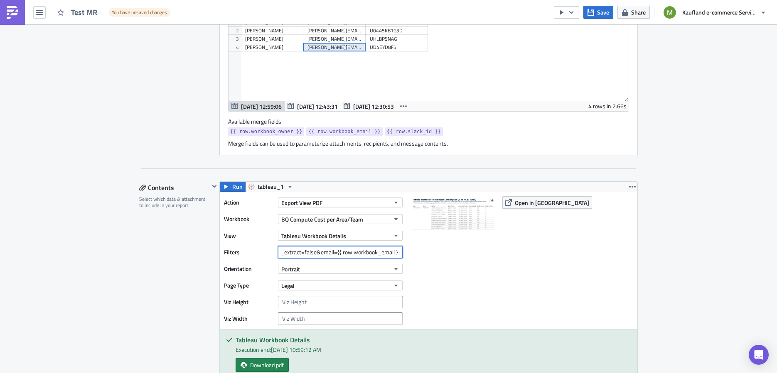
type input "has_extract=false&email={{ row.workbook_email }}"
click at [465, 272] on img at bounding box center [452, 237] width 83 height 83
click at [453, 274] on img at bounding box center [452, 237] width 83 height 83
click at [600, 13] on span "Save" at bounding box center [603, 12] width 12 height 9
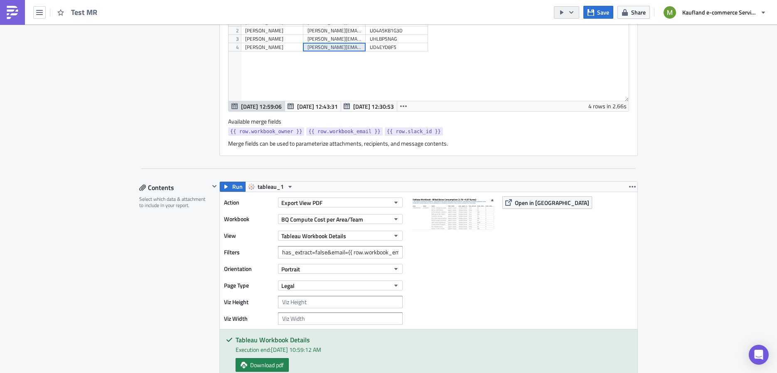
click at [579, 12] on button "button" at bounding box center [566, 12] width 25 height 12
click at [586, 43] on div "Run Report" at bounding box center [591, 45] width 65 height 8
click at [394, 200] on icon "button" at bounding box center [395, 202] width 7 height 7
click at [478, 295] on div at bounding box center [452, 260] width 83 height 129
